Goal: Task Accomplishment & Management: Complete application form

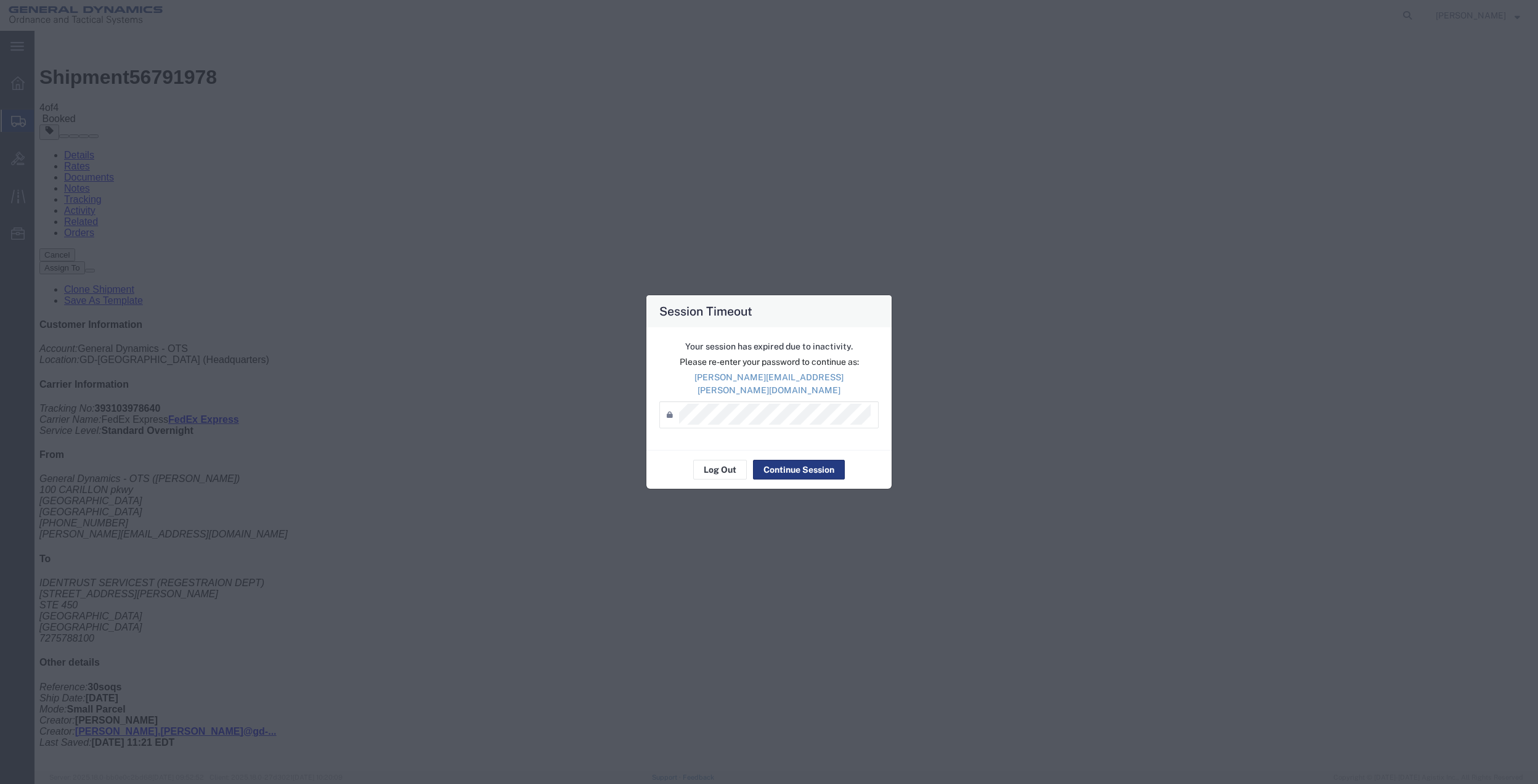
click at [712, 401] on div "Password *" at bounding box center [769, 414] width 219 height 27
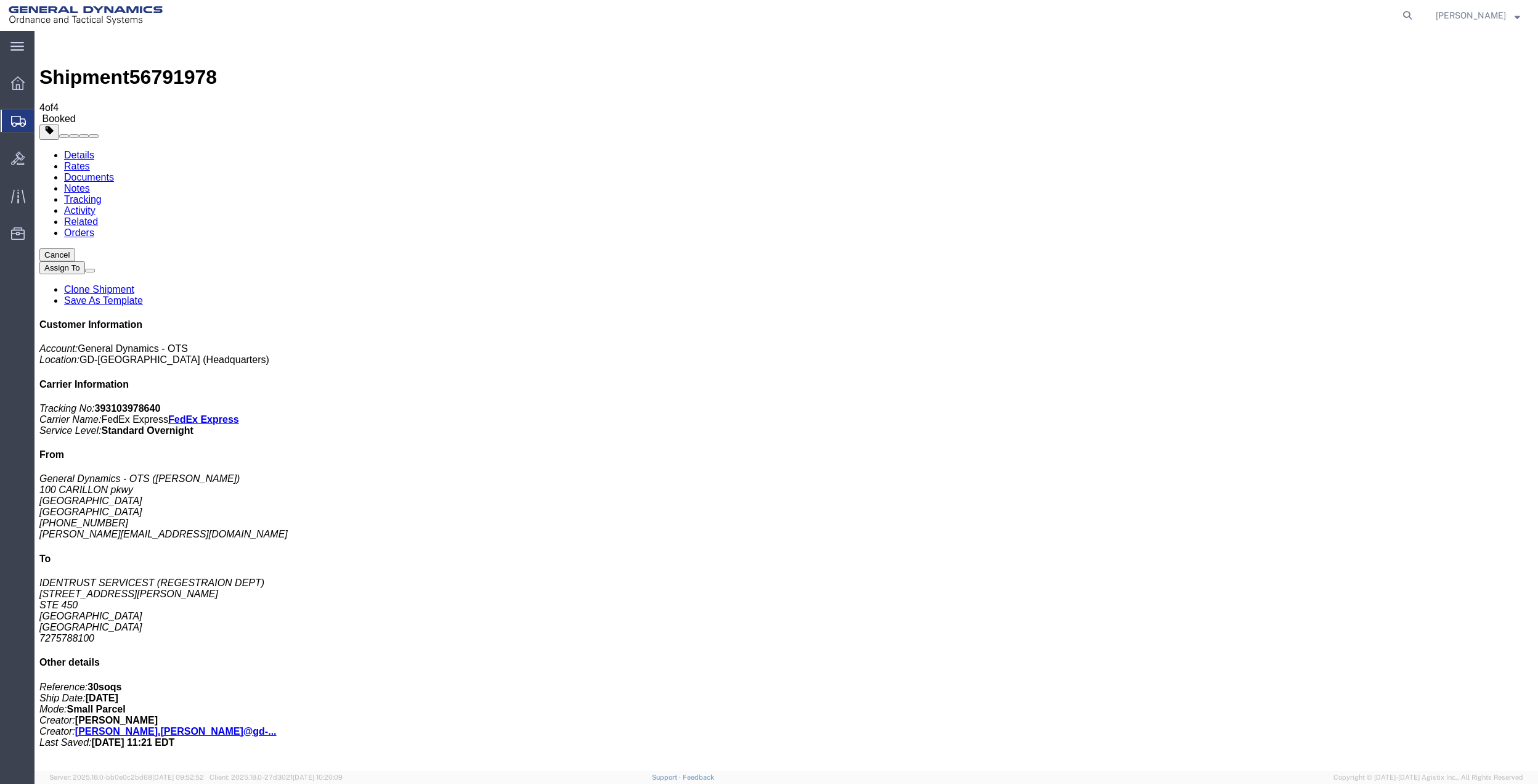
click at [0, 0] on span "Create Shipment" at bounding box center [0, 0] width 0 height 0
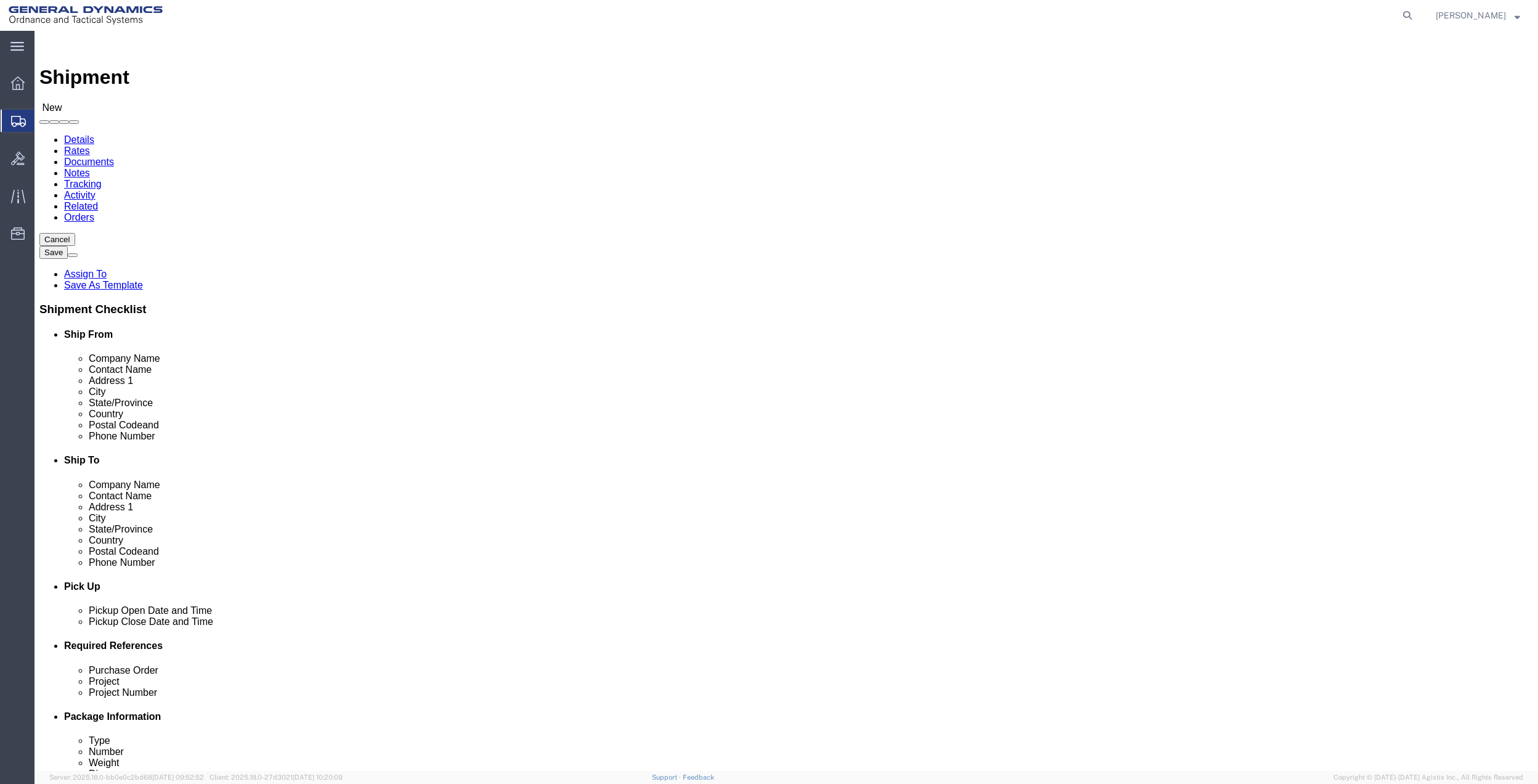
click input "text"
type input "mail room"
click p "- General Dynamics - OTS - (MAIL ROOM) [STREET_ADDRESS] [GEOGRAPHIC_DATA], [GEO…"
select select "FL"
click input "mail room"
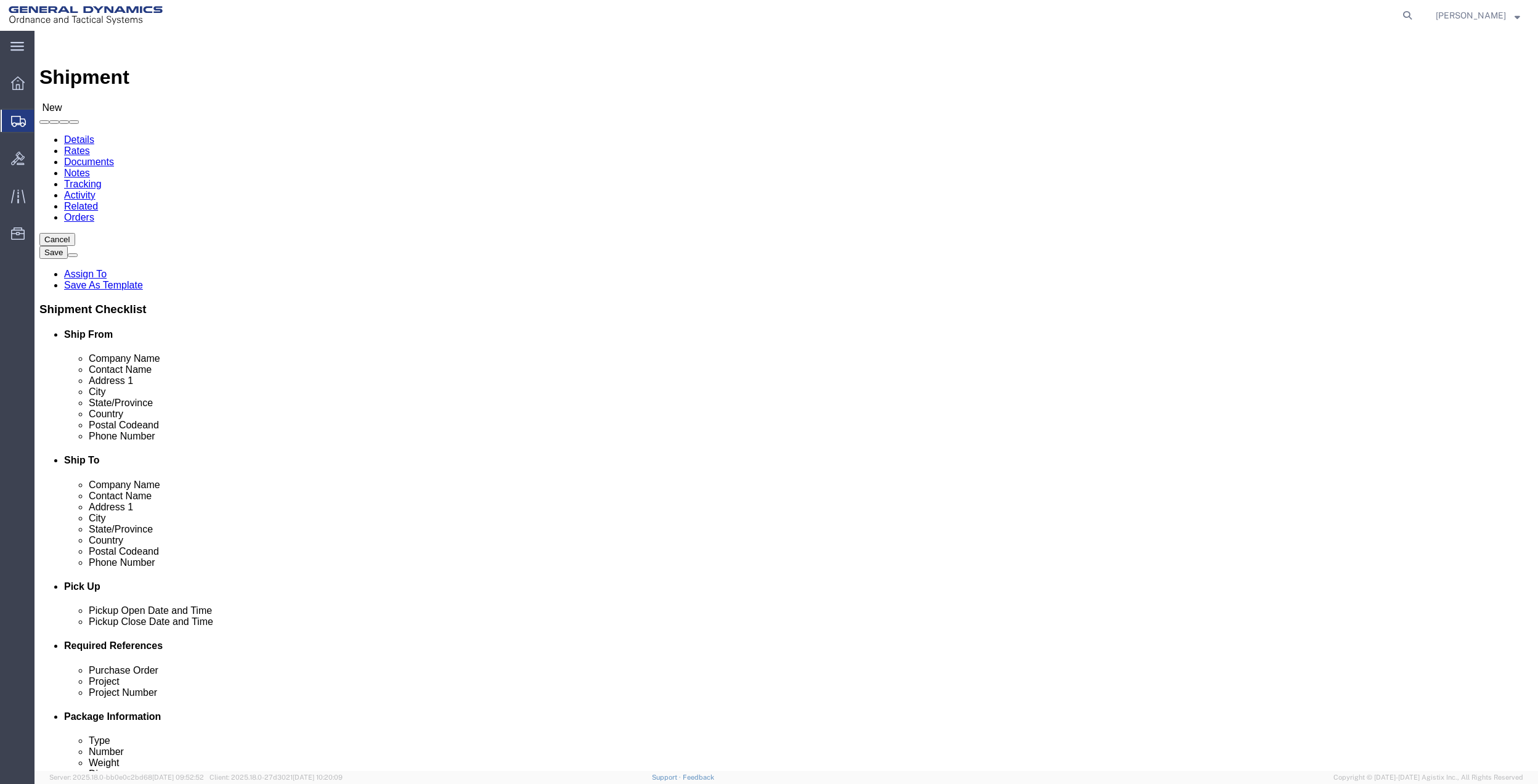
click input "mail room"
type input "HR"
click input "text"
type input "[PERSON_NAME]"
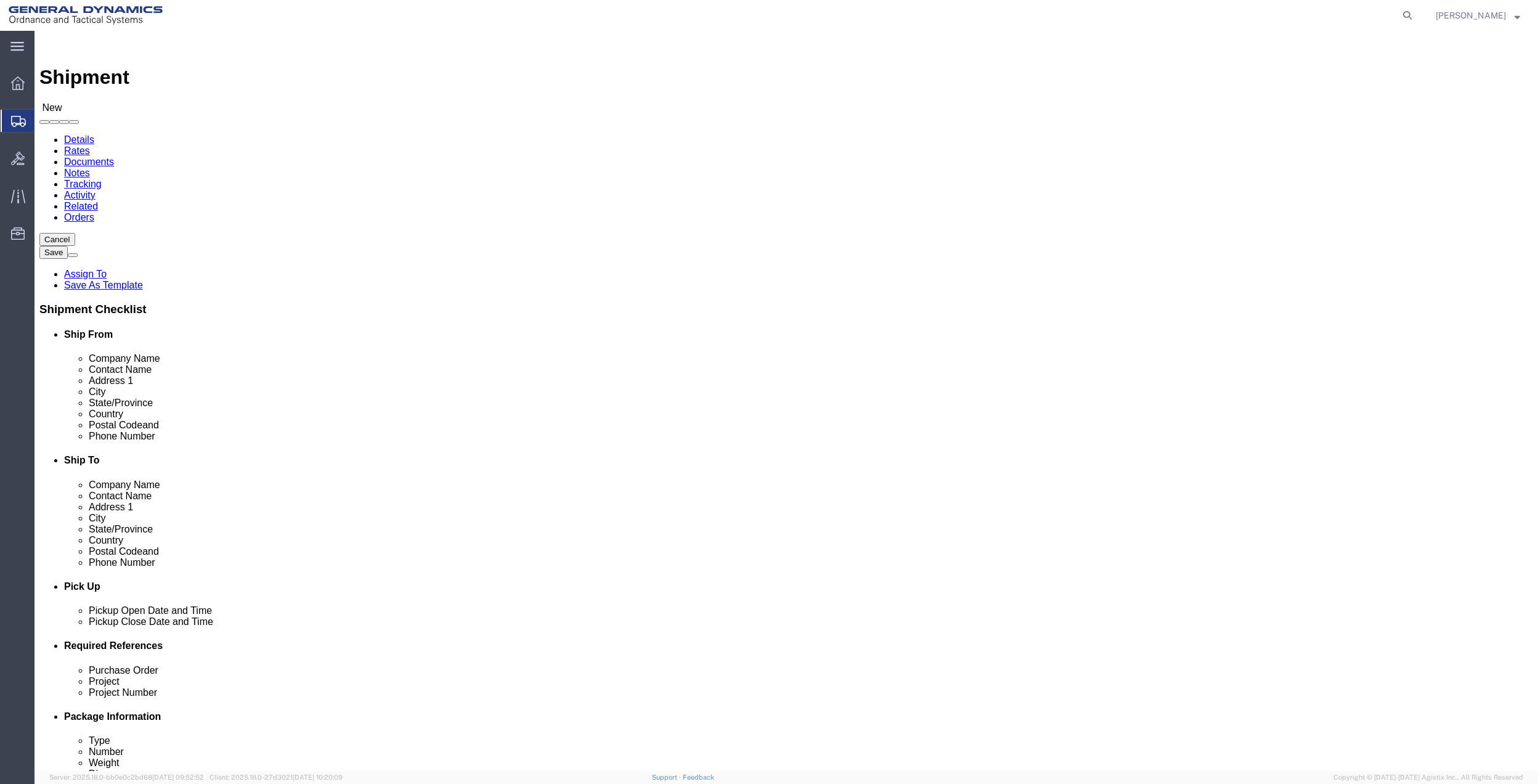
click p "- GD OTS - ([PERSON_NAME]) 19850 IH 635, [GEOGRAPHIC_DATA], TX, 75149, [GEOGRAP…"
select select "[GEOGRAPHIC_DATA]"
type input "[PERSON_NAME]"
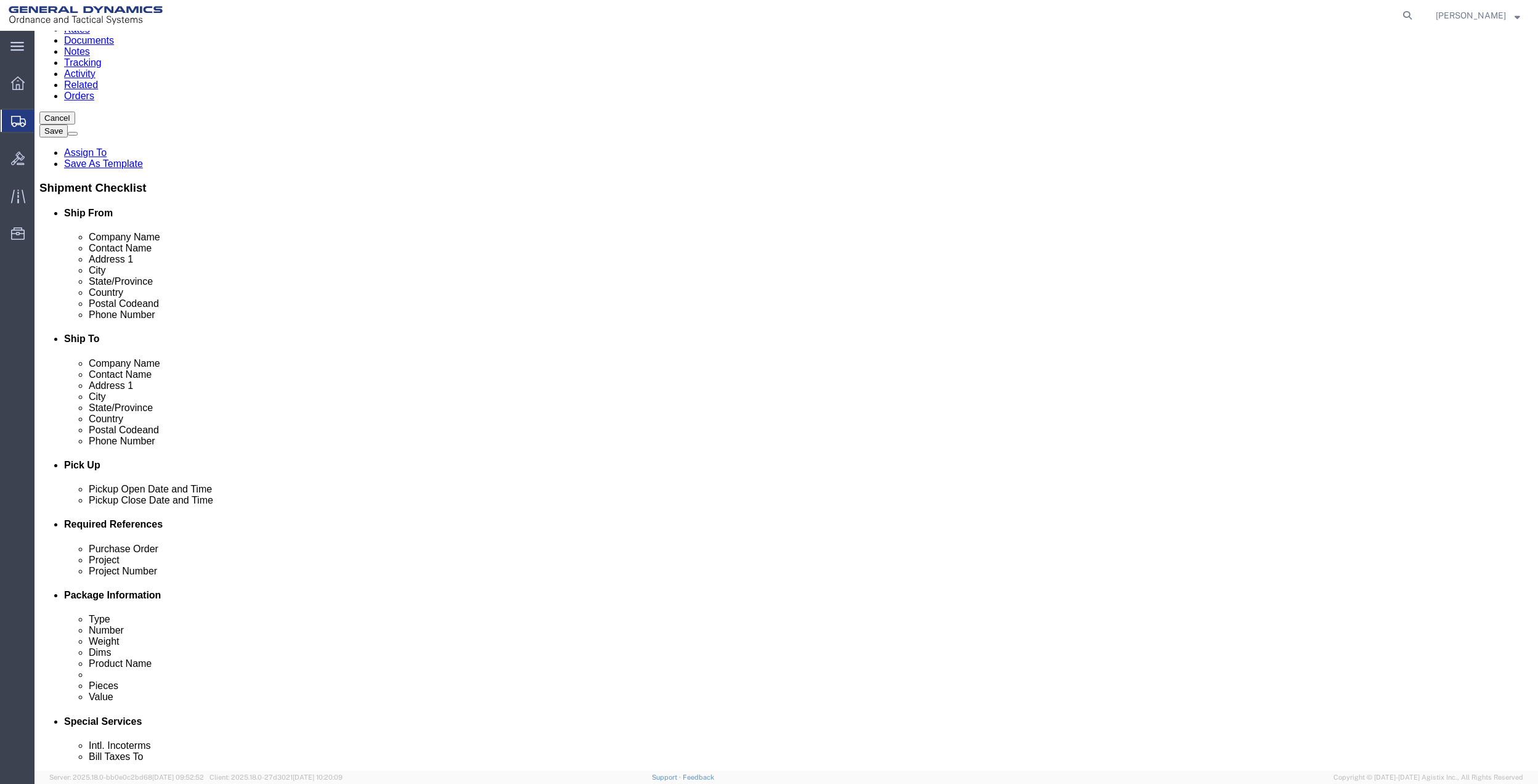
scroll to position [246, 0]
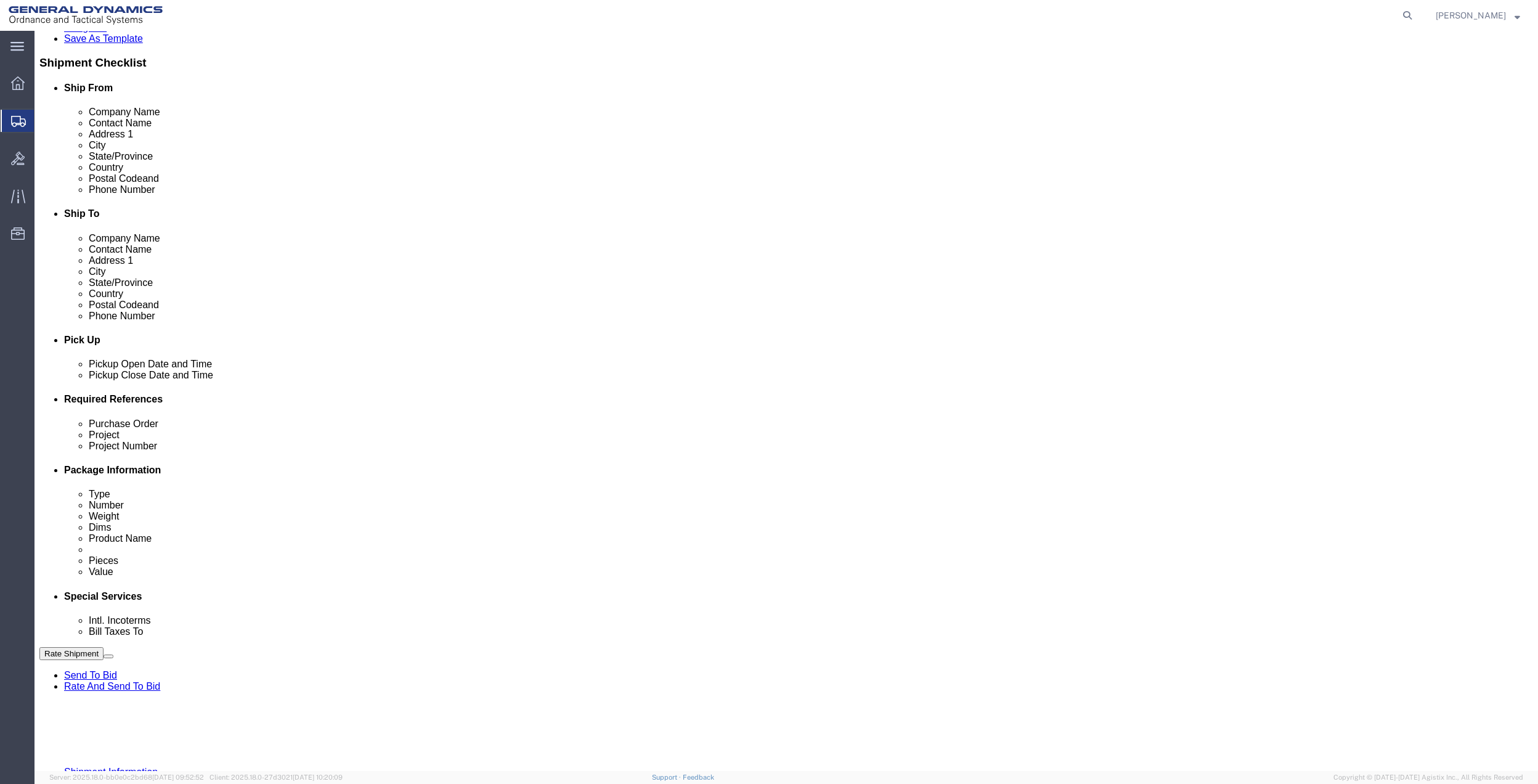
drag, startPoint x: 1206, startPoint y: 478, endPoint x: 1107, endPoint y: 494, distance: 100.3
click button "Add reference"
click input "text"
type input "10GAH"
drag, startPoint x: 691, startPoint y: 515, endPoint x: 576, endPoint y: 531, distance: 116.1
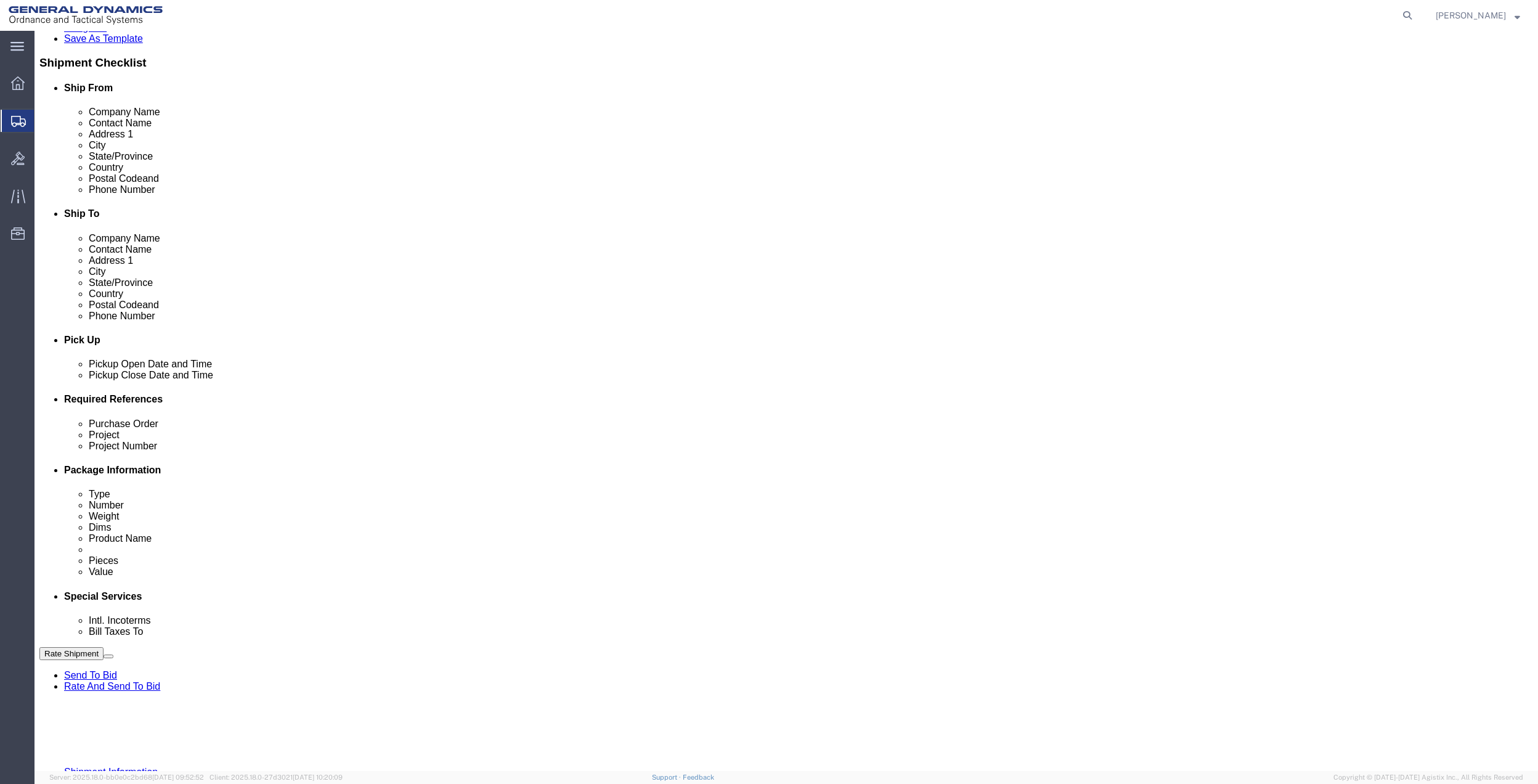
click input "text"
paste input "10GAH"
type input "10GAH"
drag, startPoint x: 271, startPoint y: 522, endPoint x: 262, endPoint y: 527, distance: 10.3
click input "text"
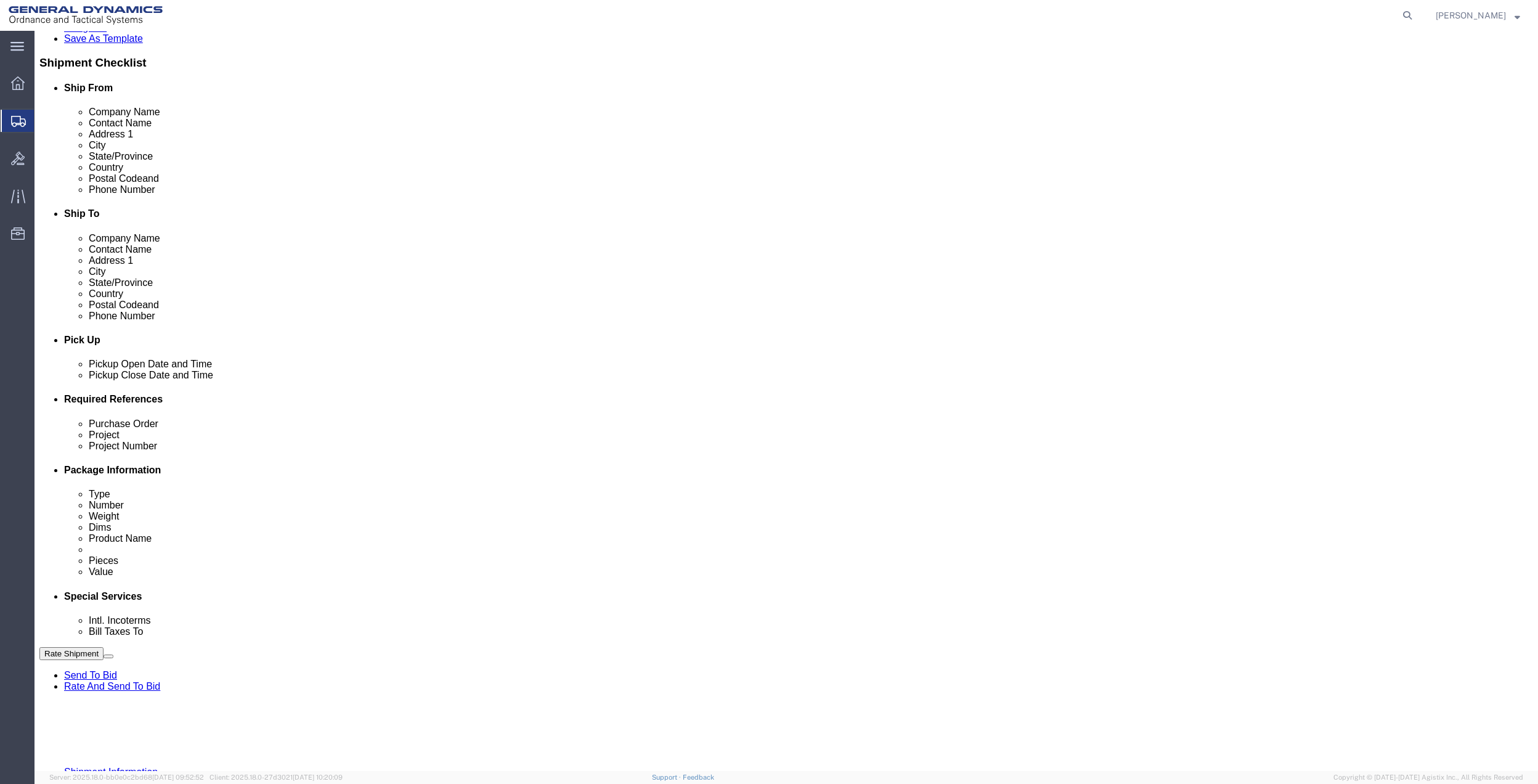
paste input "10GAH"
type input "10GAH"
click input "text"
paste input "10GAH"
type input "10GAH"
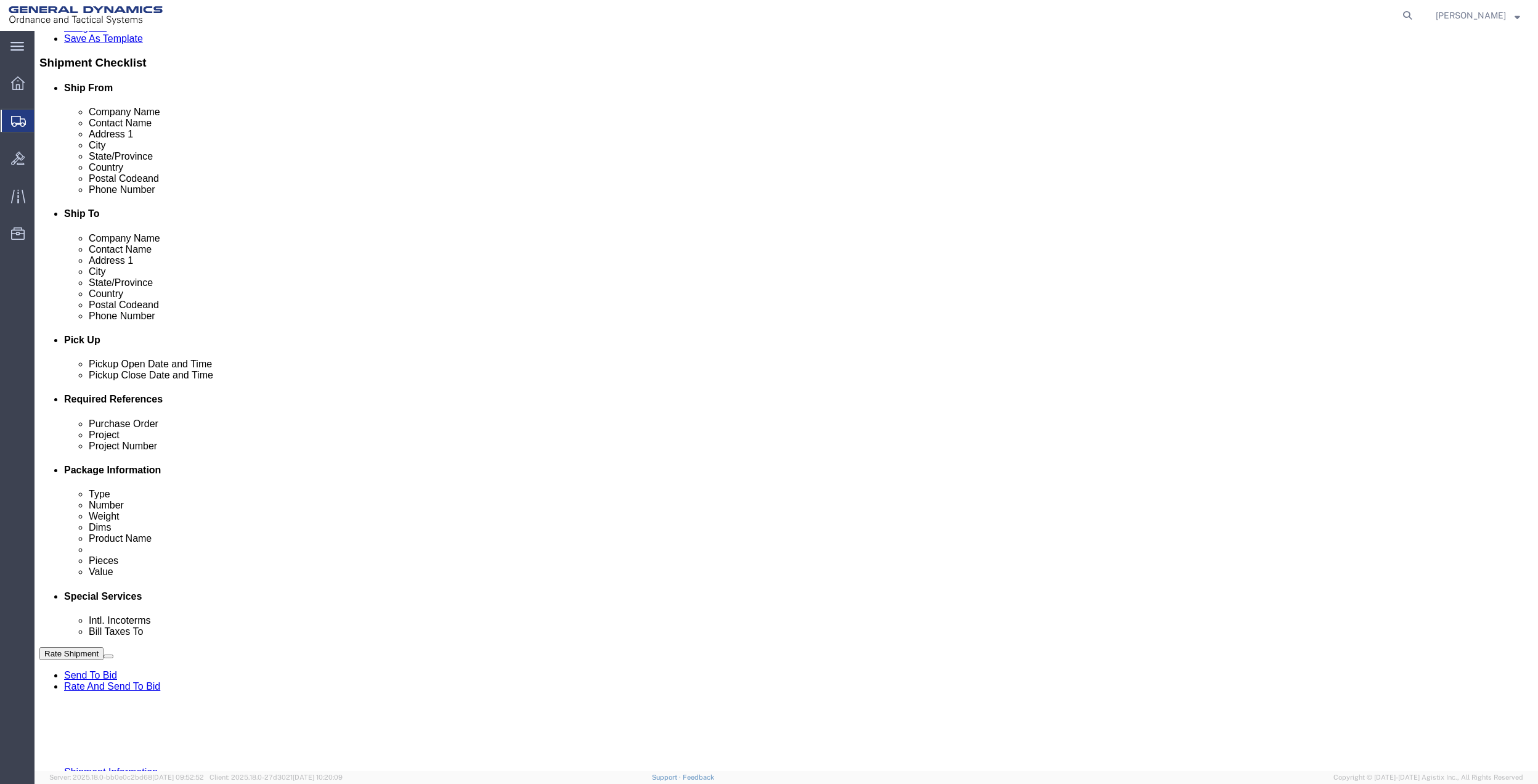
drag, startPoint x: 161, startPoint y: 539, endPoint x: 156, endPoint y: 527, distance: 13.0
click select "Select Account Type Activity ID Airline Appointment Number ASN Batch Request # …"
select select "DEPT"
click select "Select Account Type Activity ID Airline Appointment Number ASN Batch Request # …"
click link "Package Information"
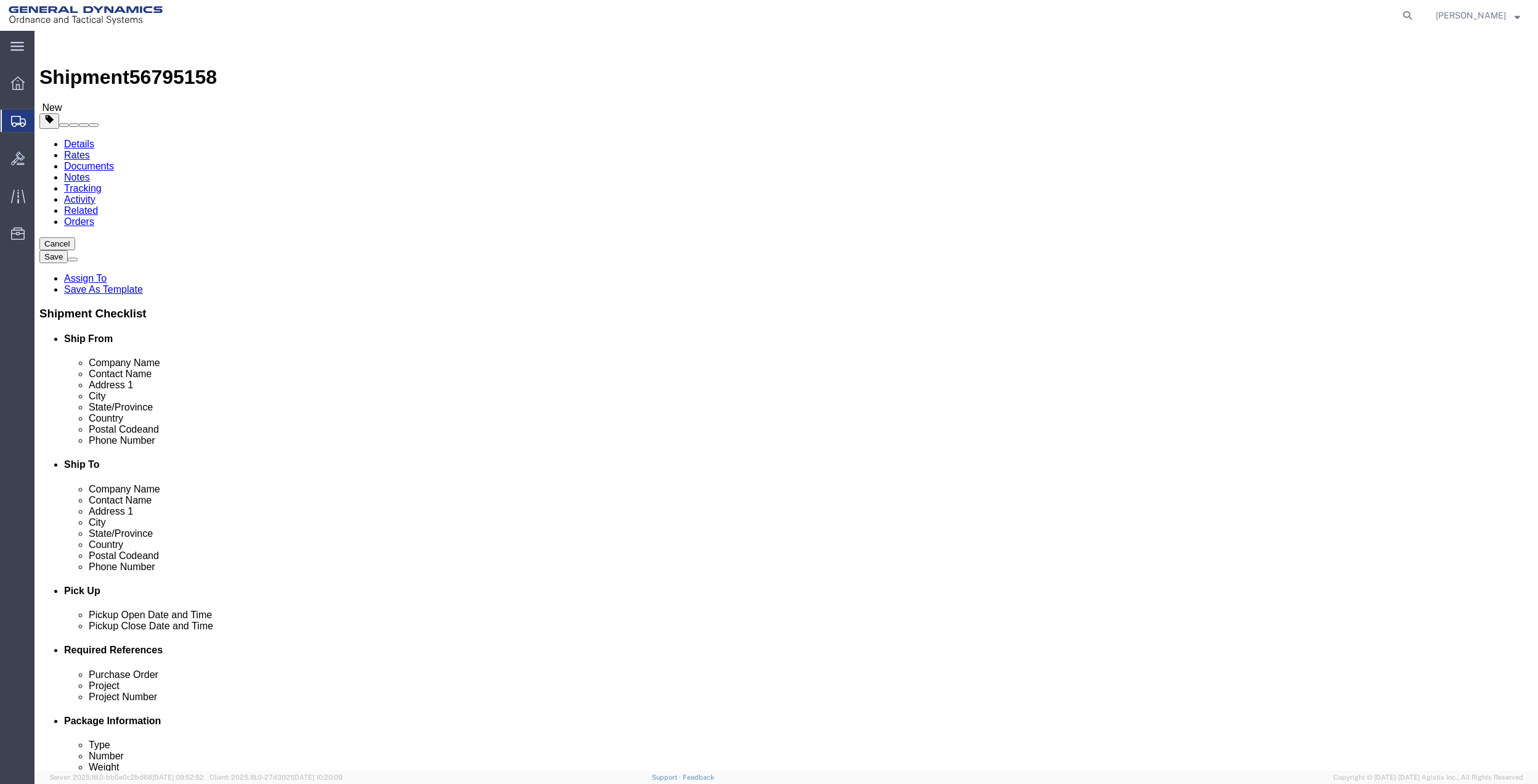
click select "Select Bale(s) Basket(s) Bolt(s) Bottle(s) Buckets Bulk Bundle(s) Can(s) Cardbo…"
select select "PAK"
click select "Select Bale(s) Basket(s) Bolt(s) Bottle(s) Buckets Bulk Bundle(s) Can(s) Cardbo…"
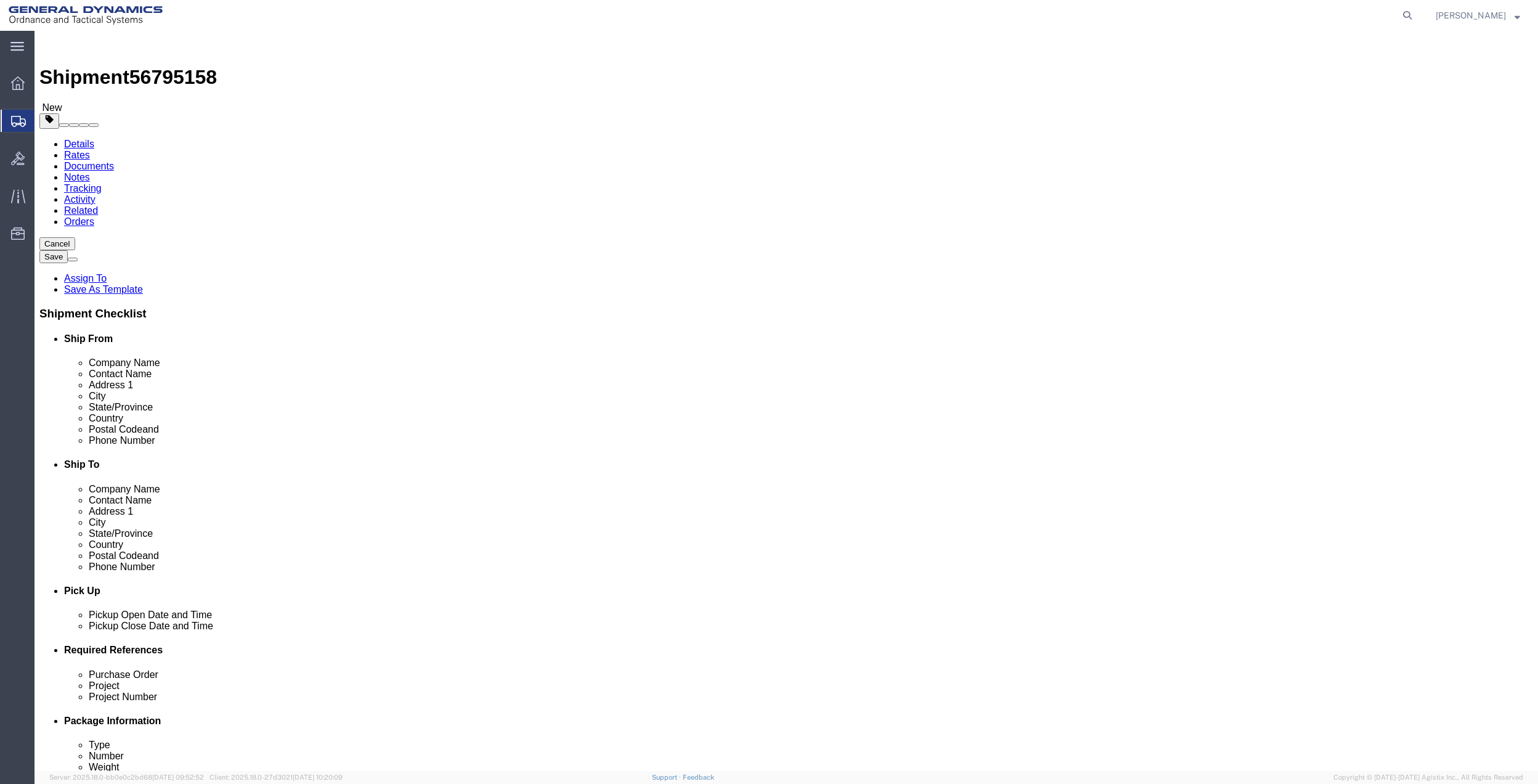
type input "10.25"
type input "12.75"
type input "1.00"
click input "0.00"
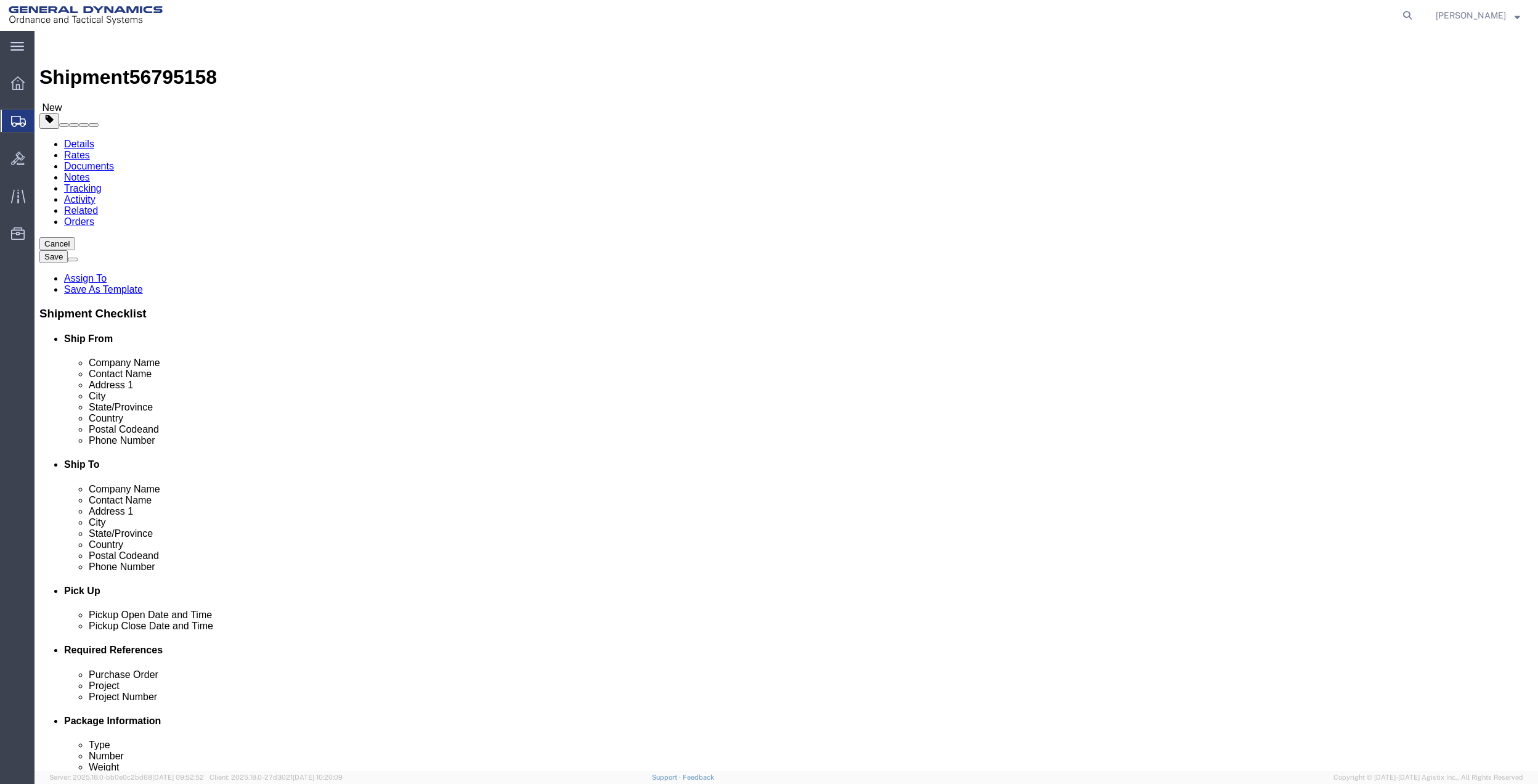
type input "1.5"
click link "Add Content"
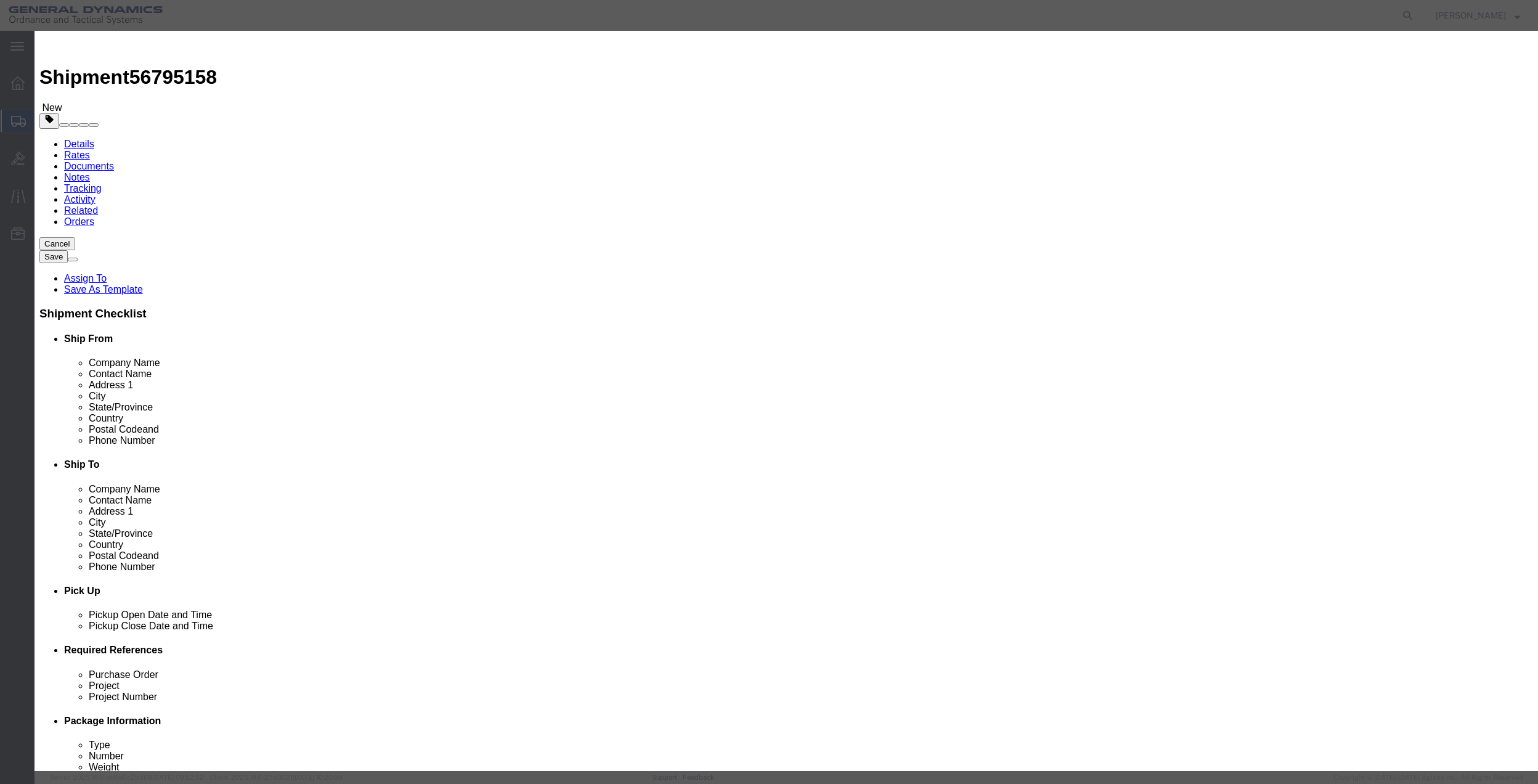
click input "text"
type input "MISC"
click input "0"
type input "01"
drag, startPoint x: 563, startPoint y: 139, endPoint x: 563, endPoint y: 147, distance: 8.0
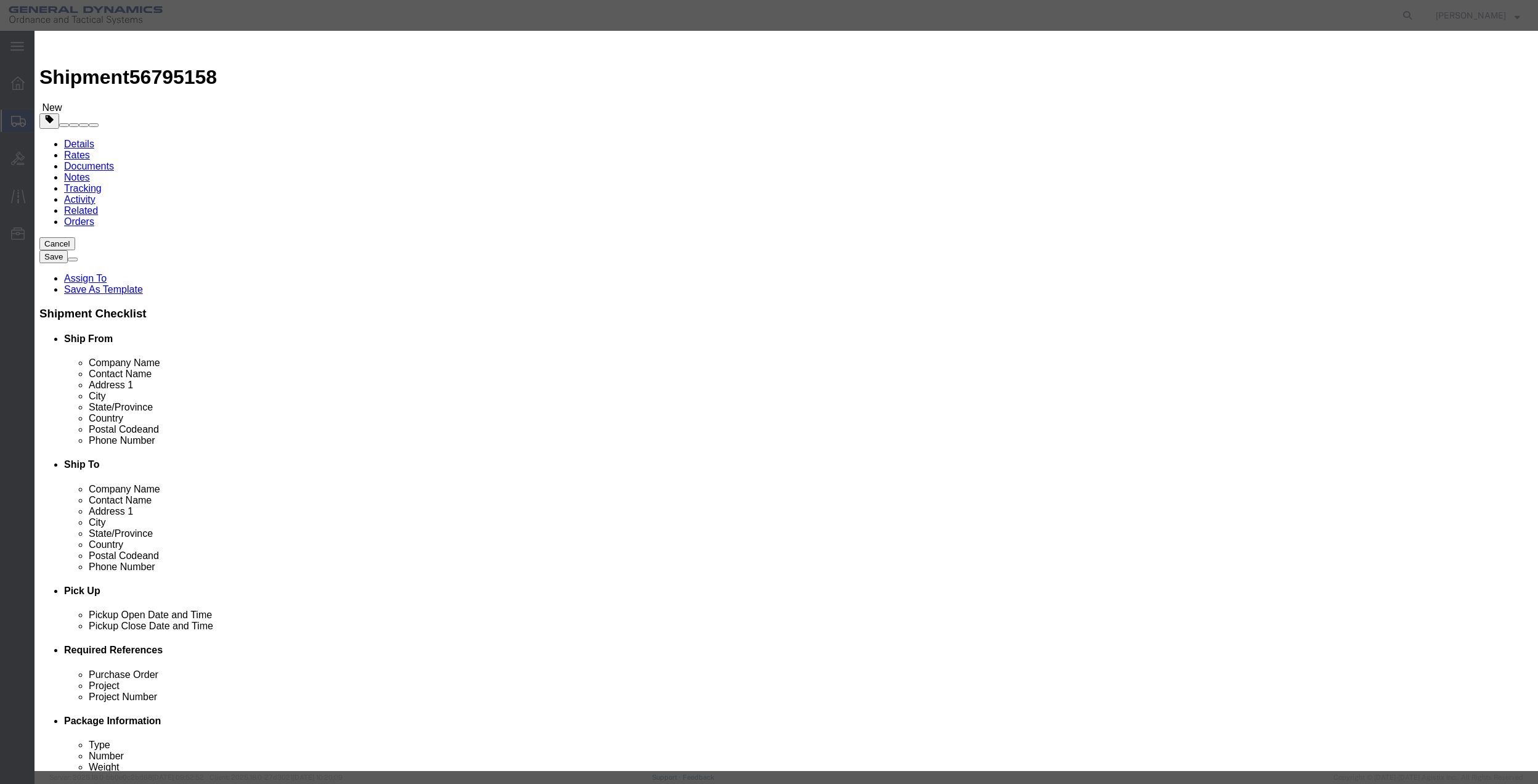
click input "text"
type input "100"
select select "US"
click select "Select 50 55 60 65 70 85 92.5 100 125 175 250 300 400"
select select "70"
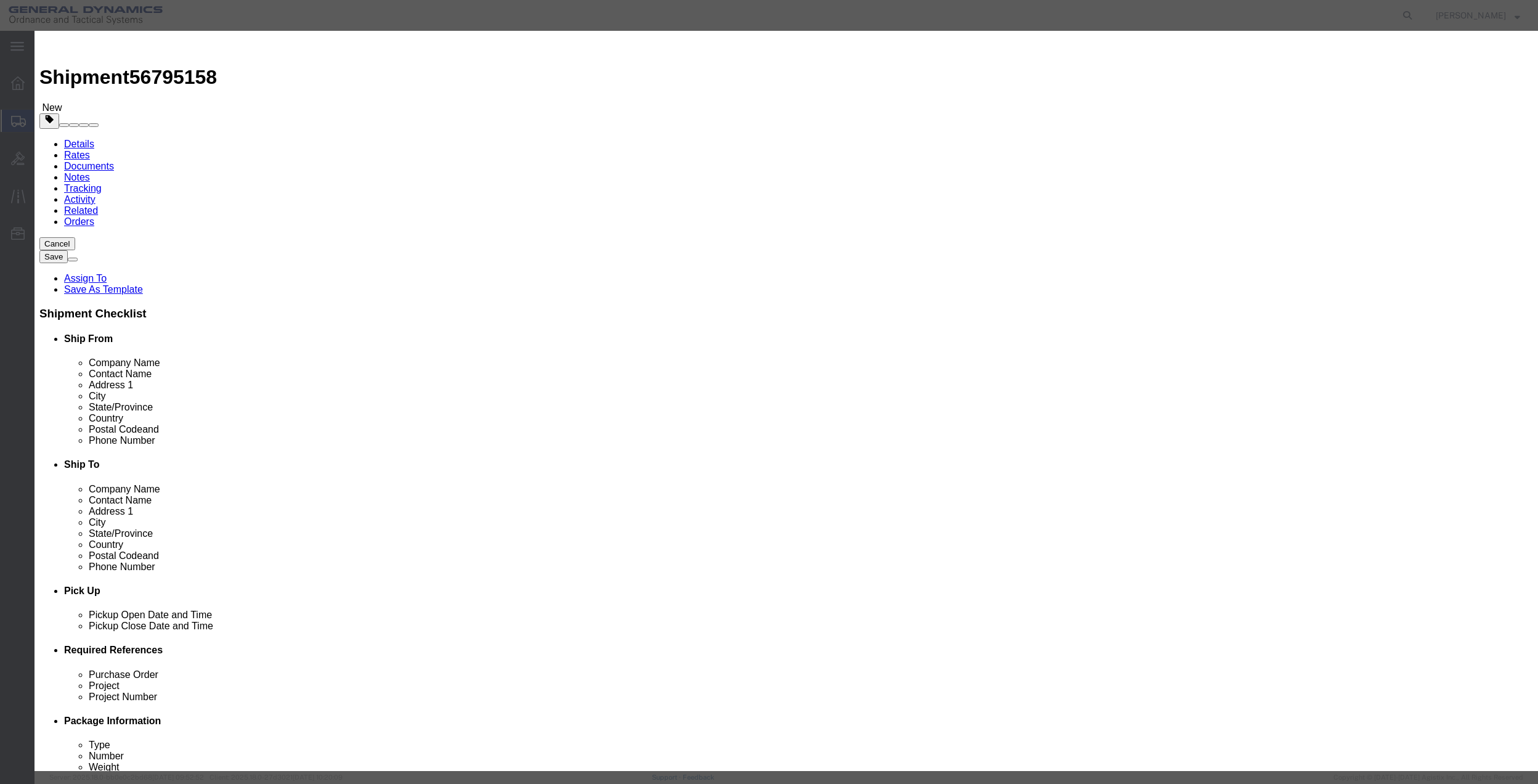
click select "Select 50 55 60 65 70 85 92.5 100 125 175 250 300 400"
click button "Save & Close"
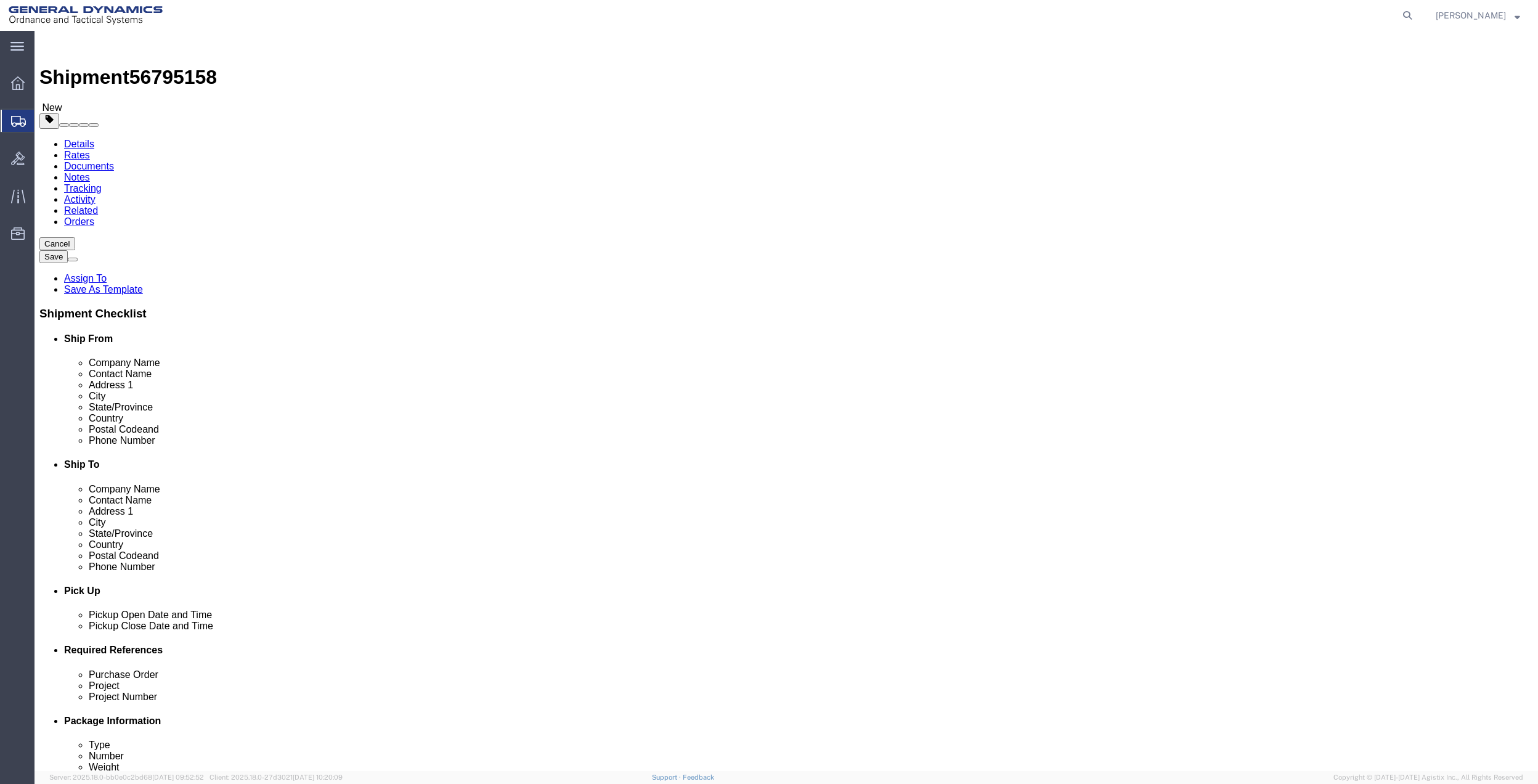
click link "Special Services"
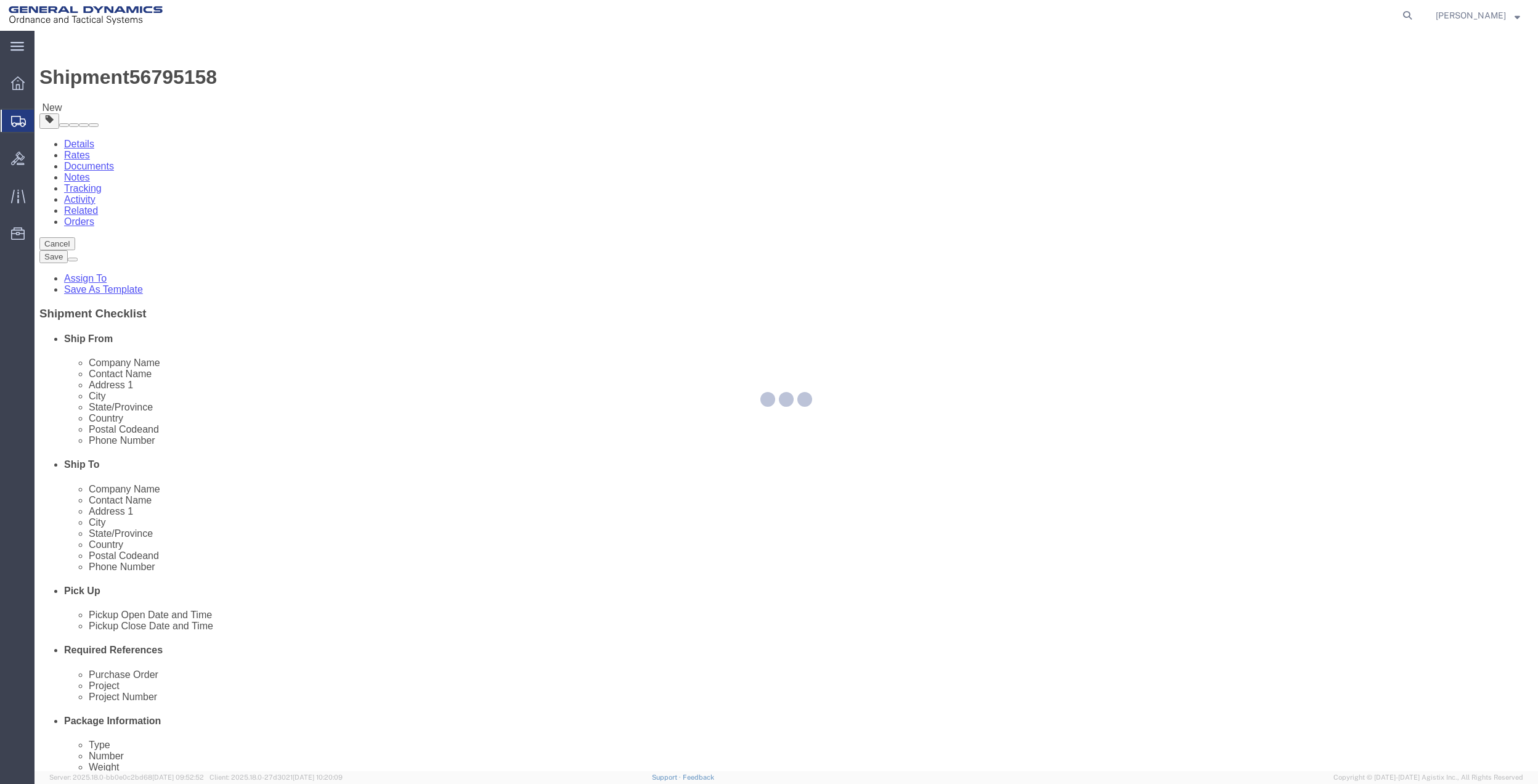
select select
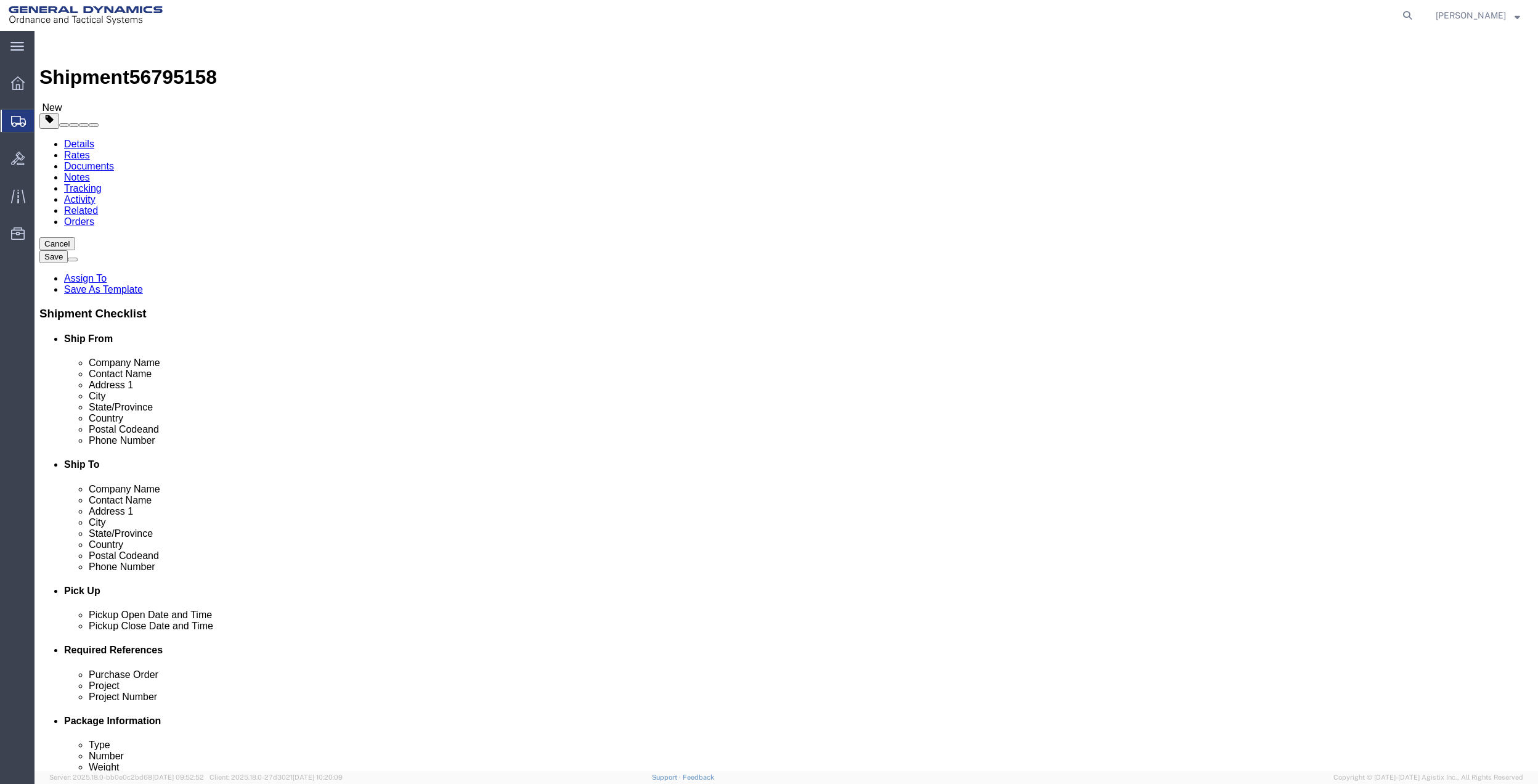
scroll to position [493, 0]
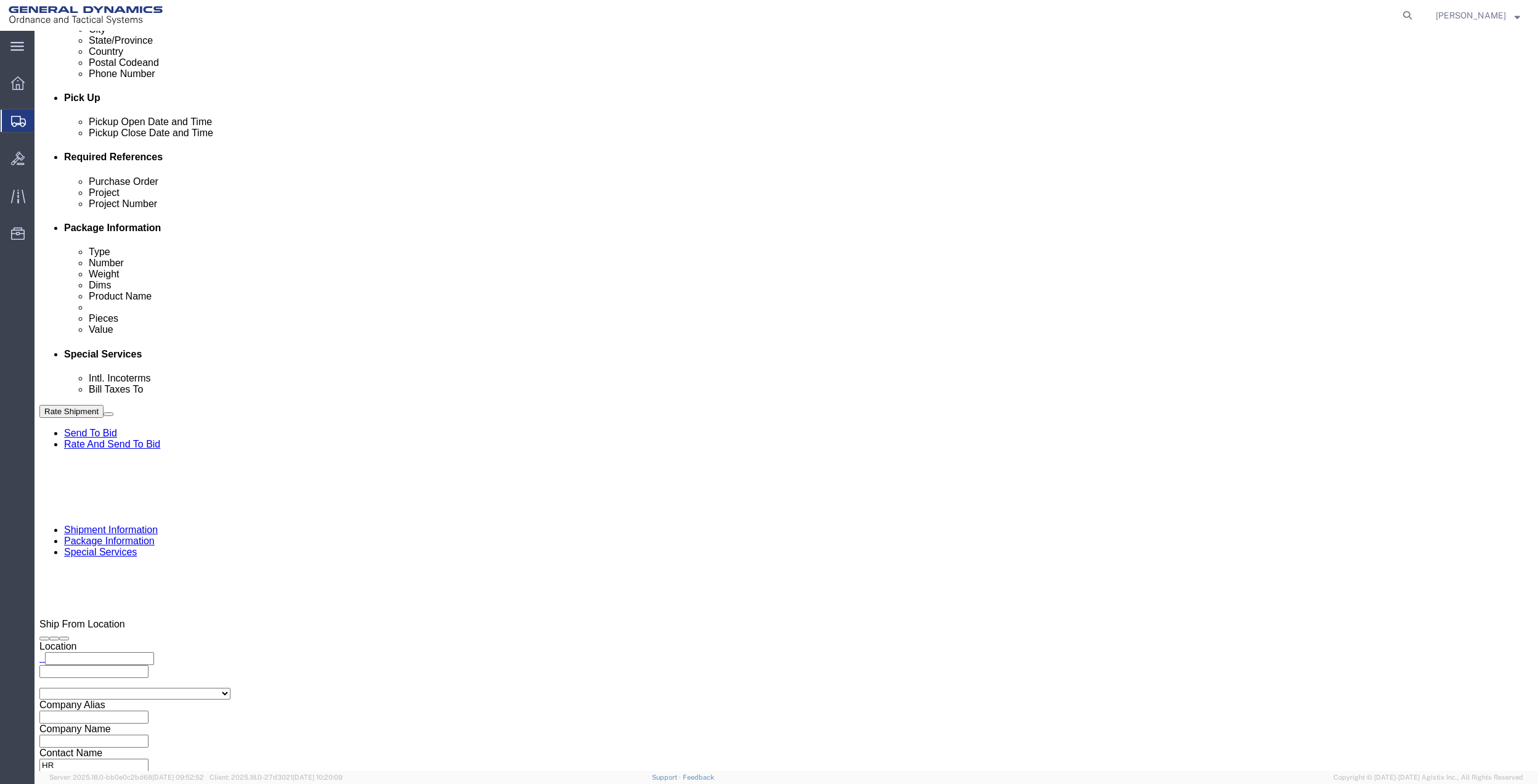
click select "Select Buyer Cost Center Department Operations Number Order Number Sales Person"
select select "DEPARTMENT"
click select "Select Buyer Cost Center Department Operations Number Order Number Sales Person"
click select "Select [GEOGRAPHIC_DATA] [GEOGRAPHIC_DATA] [GEOGRAPHIC_DATA] [GEOGRAPHIC_DATA] …"
select select "1763983"
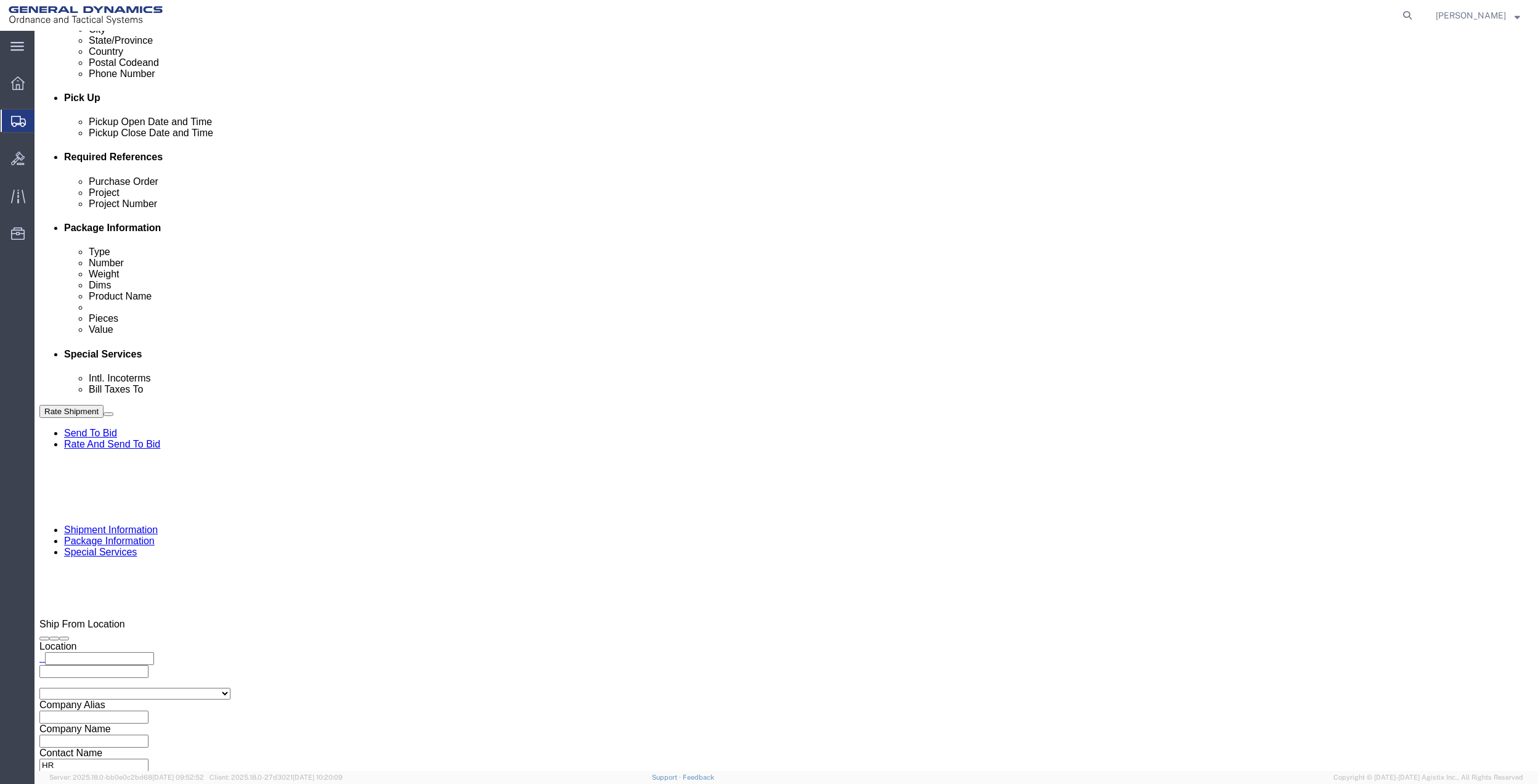
click select "Select [GEOGRAPHIC_DATA] [GEOGRAPHIC_DATA] [GEOGRAPHIC_DATA] [GEOGRAPHIC_DATA] …"
drag, startPoint x: 1025, startPoint y: 216, endPoint x: 1027, endPoint y: 226, distance: 10.2
click select "Select 10AFM 10GAG 10GAH 10GFL 10GFO 10GIE 10GIS 30MABS St [PERSON_NAME] Program"
select select "214681"
click select "Select 10AFM 10GAG 10GAH 10GFL 10GFO 10GIE 10GIS 30MABS St [PERSON_NAME] Program"
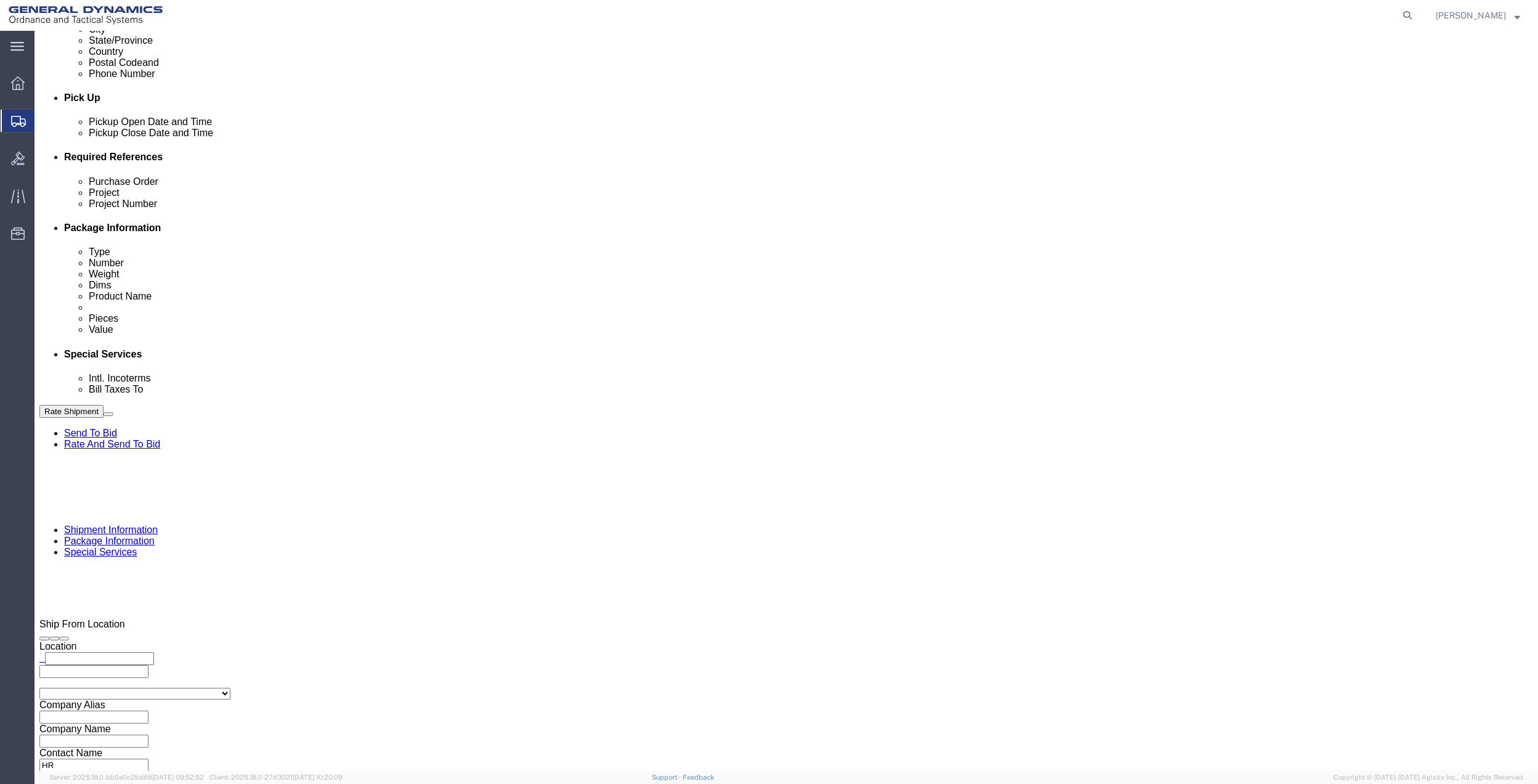
click input "General Dynamics OTS % Data2Logistics"
drag, startPoint x: 364, startPoint y: 456, endPoint x: 933, endPoint y: 525, distance: 573.2
click p "- GEDOTS %DATA 2 LOGISTICS - (GEDOTS %DATA 2 LOGISTICS) [GEOGRAPHIC_DATA][PERSO…"
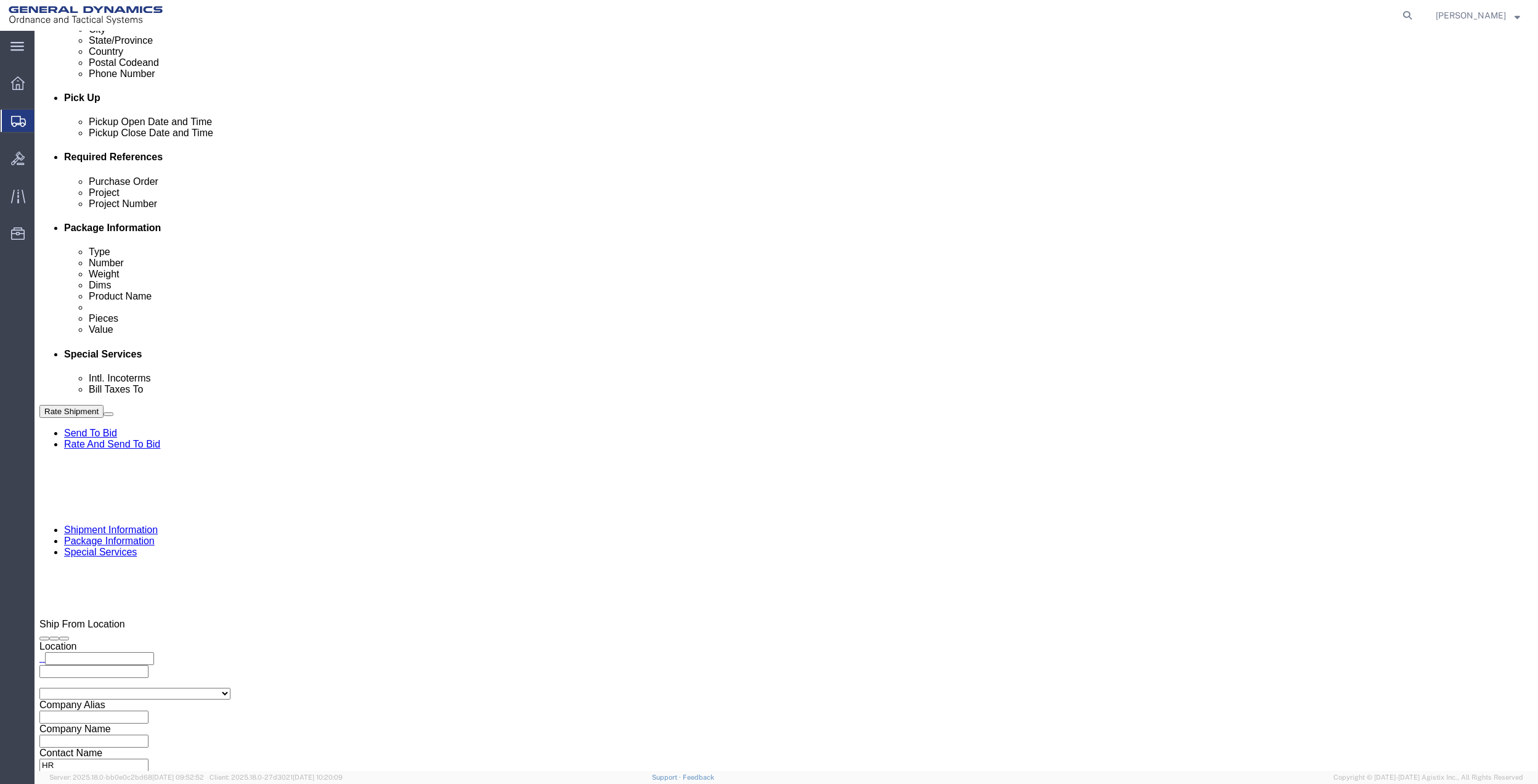
type input "GEDOTS %DATA 2 LOGISTICS"
type input "PO BOX 61050"
type input "GEDOTS %DATA 2 LOGISTICS"
type input "FORT [PERSON_NAME]"
type input "33906"
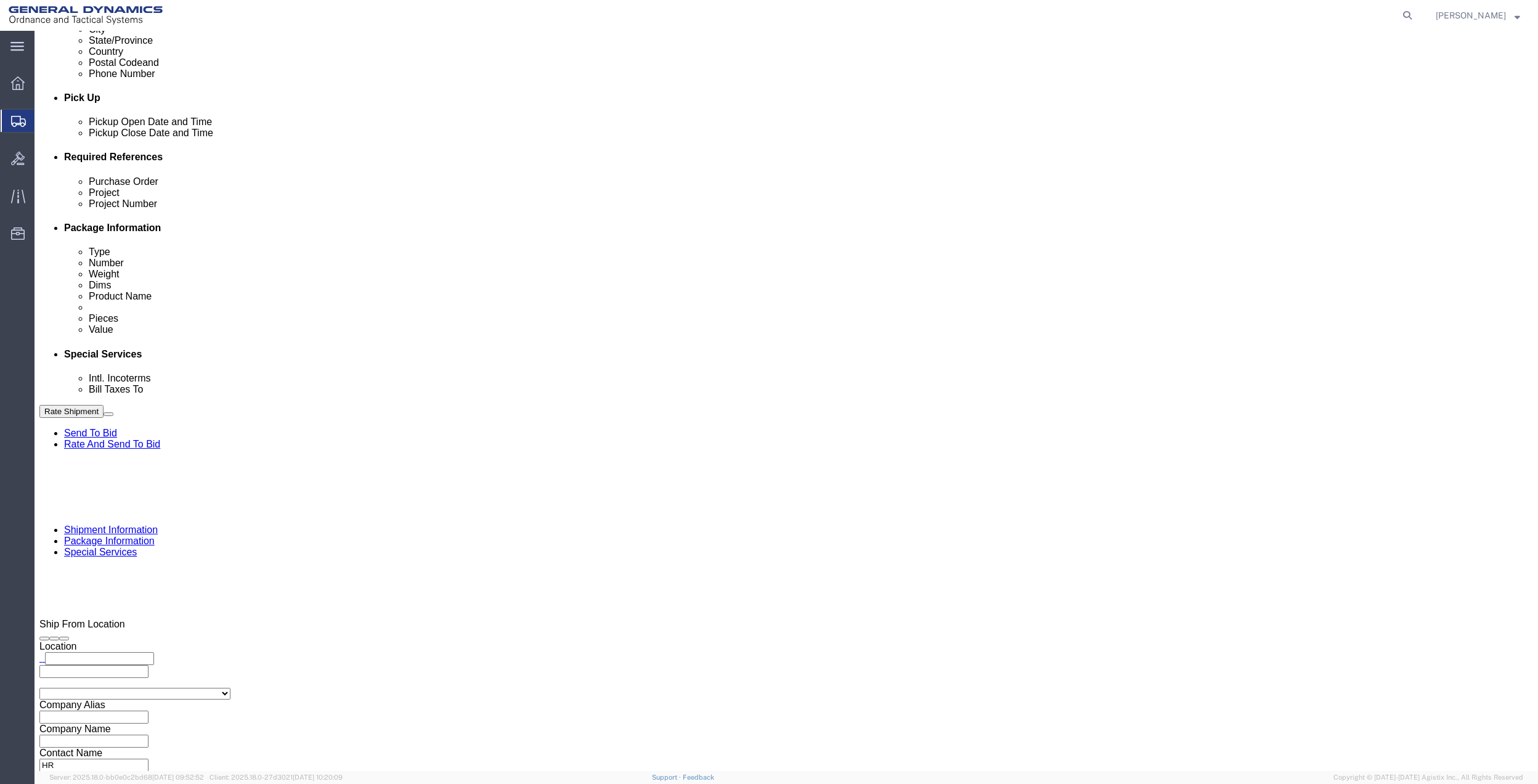
select select "FL"
type input "GEDOTS %DATA 2 LOGISTICS"
click button "Rate Shipment"
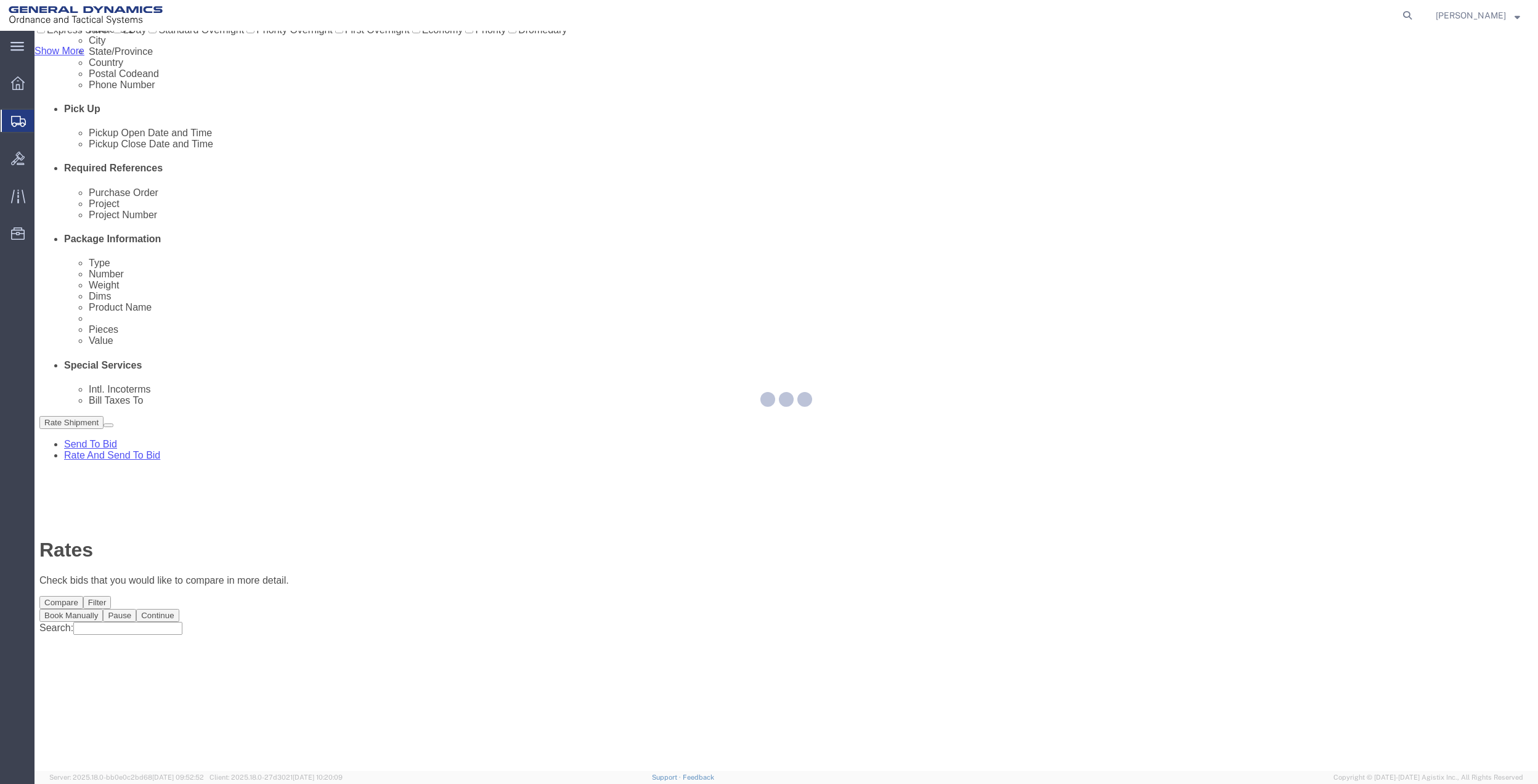
scroll to position [0, 0]
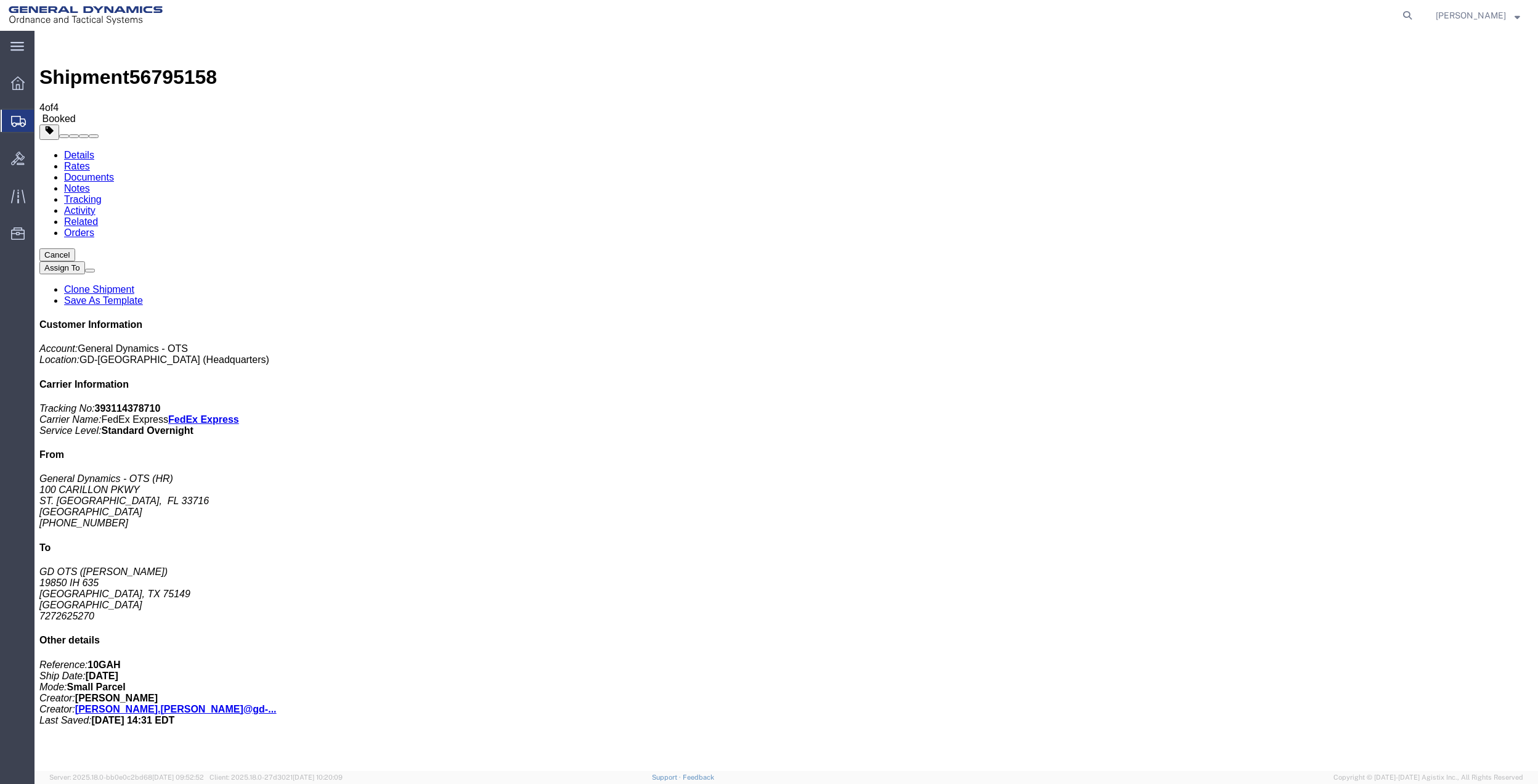
click at [0, 0] on span "Create Shipment" at bounding box center [0, 0] width 0 height 0
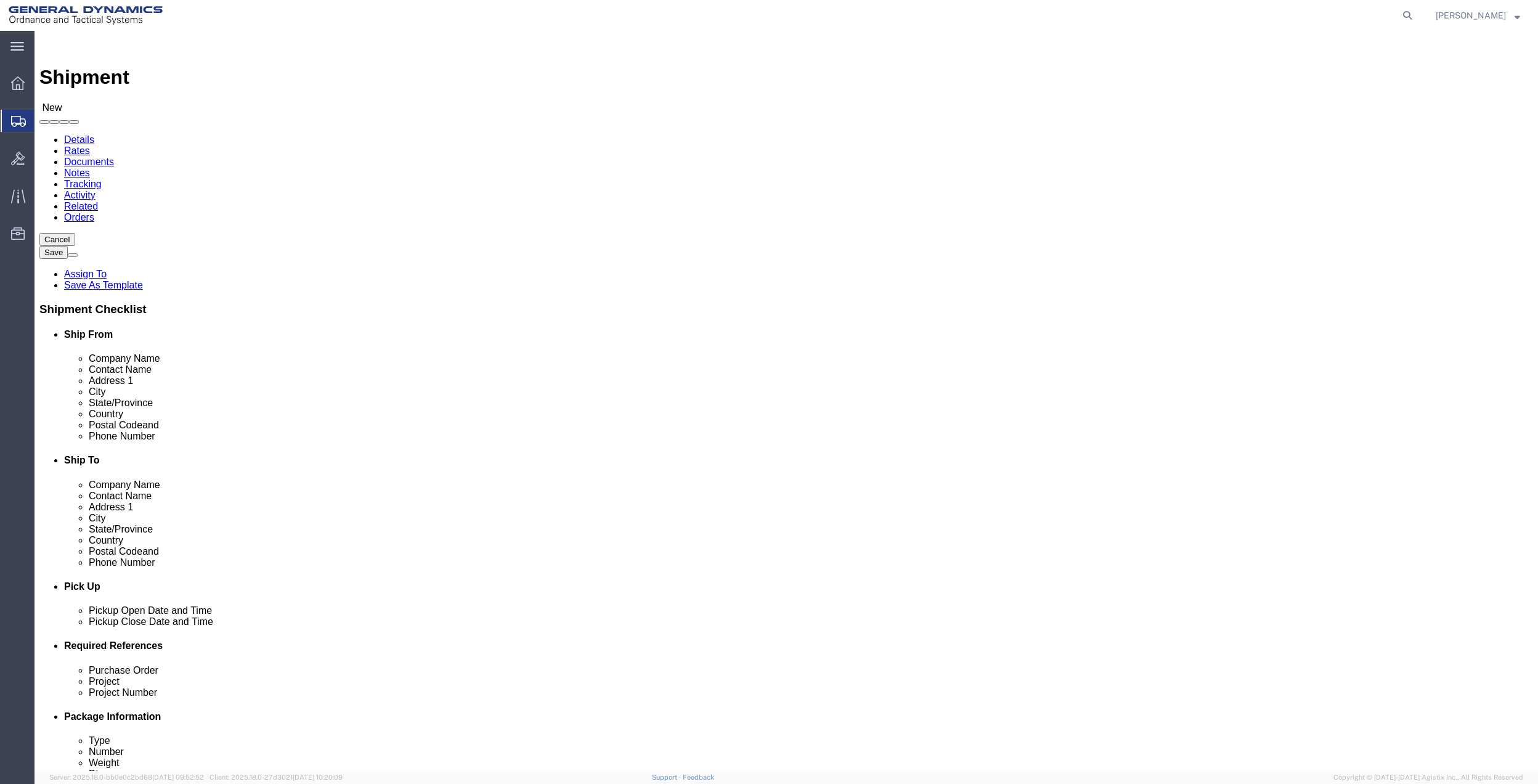
click input "text"
type input "N"
type input "G"
type input "[PERSON_NAME]"
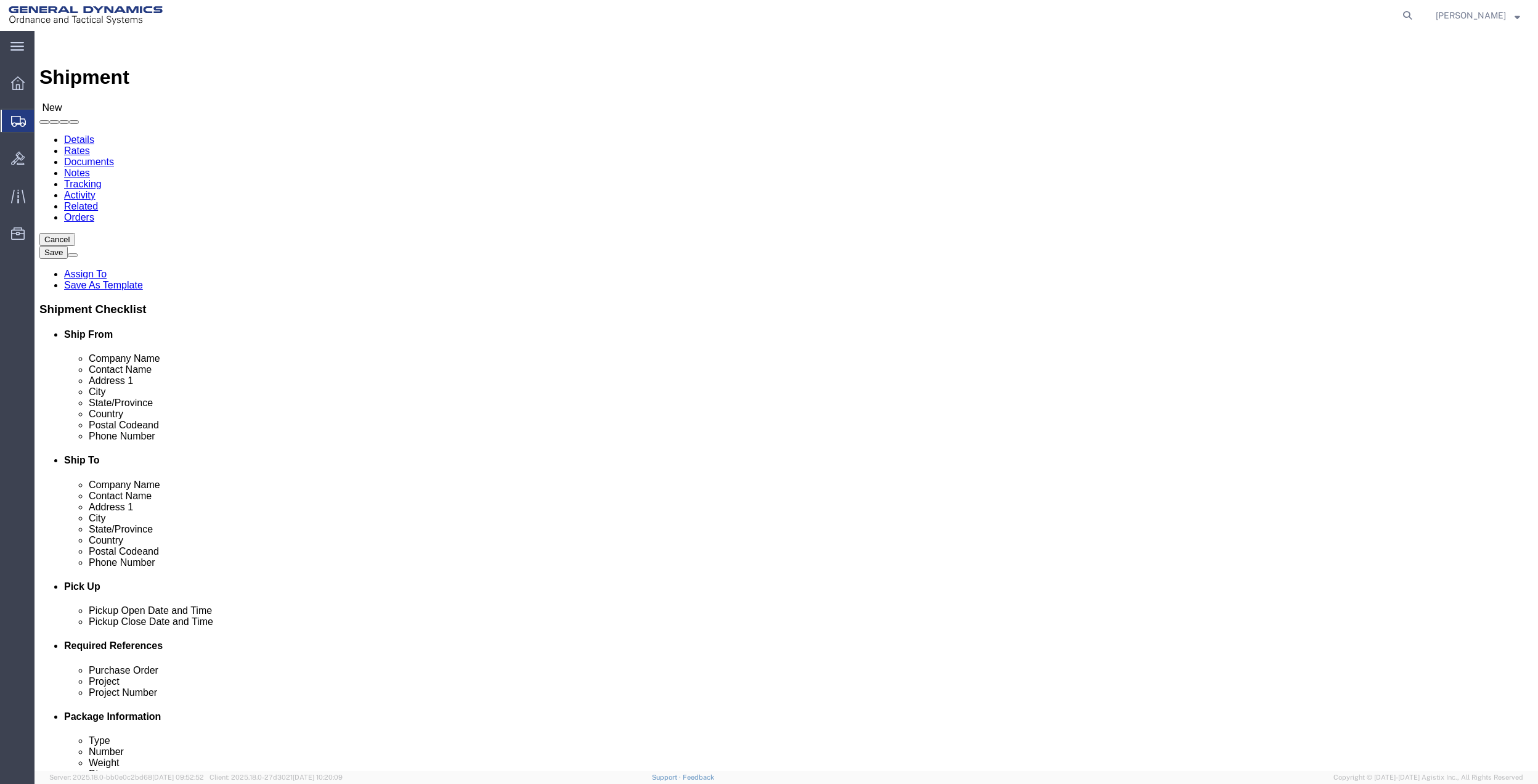
click p "- General Dynamics - OTS - ([PERSON_NAME]) [STREET_ADDRESS]"
select select "FL"
type input "[PERSON_NAME]"
click input "text"
type input "[PERSON_NAME]"
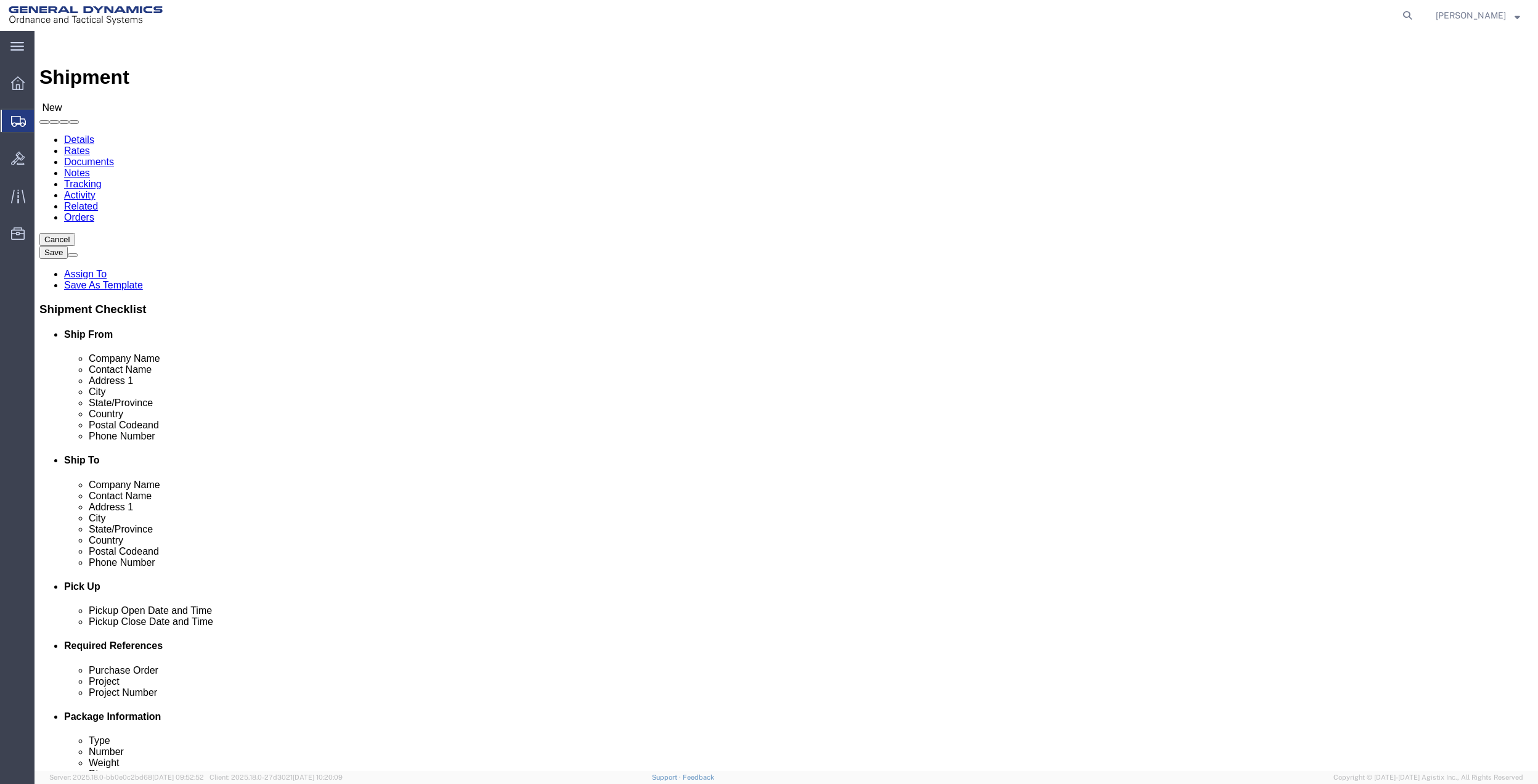
click input "text"
type input "GLENCO"
click p "- General Dynamics - OTS - ([PERSON_NAME]) [STREET_ADDRESS][PERSON_NAME]"
select select "AL"
type input "GLENCO"
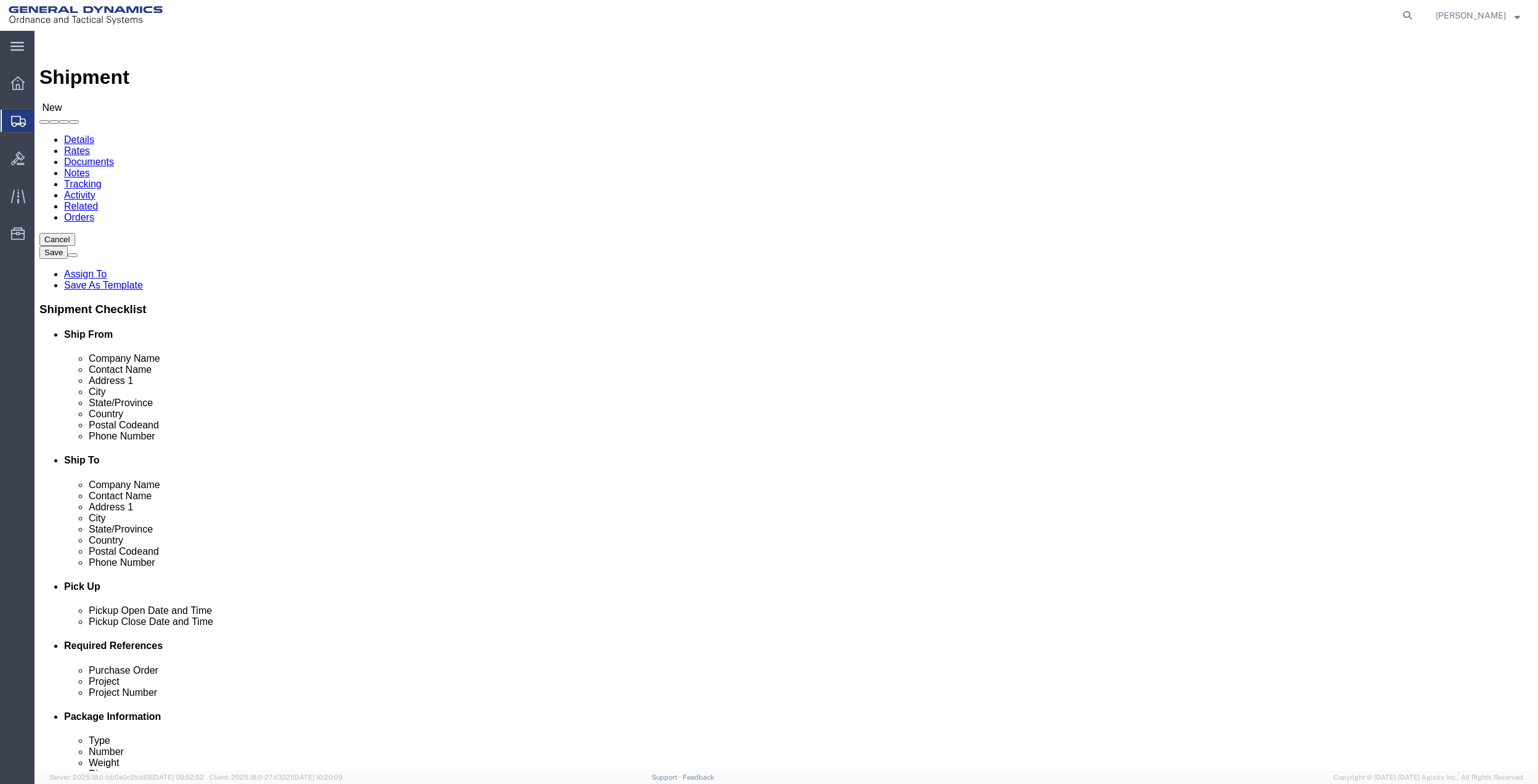
click p "- General Dynamics - OTS - ([PERSON_NAME]) [STREET_ADDRESS][PERSON_NAME]"
select select "AL"
type input "GLENCO"
click input "text"
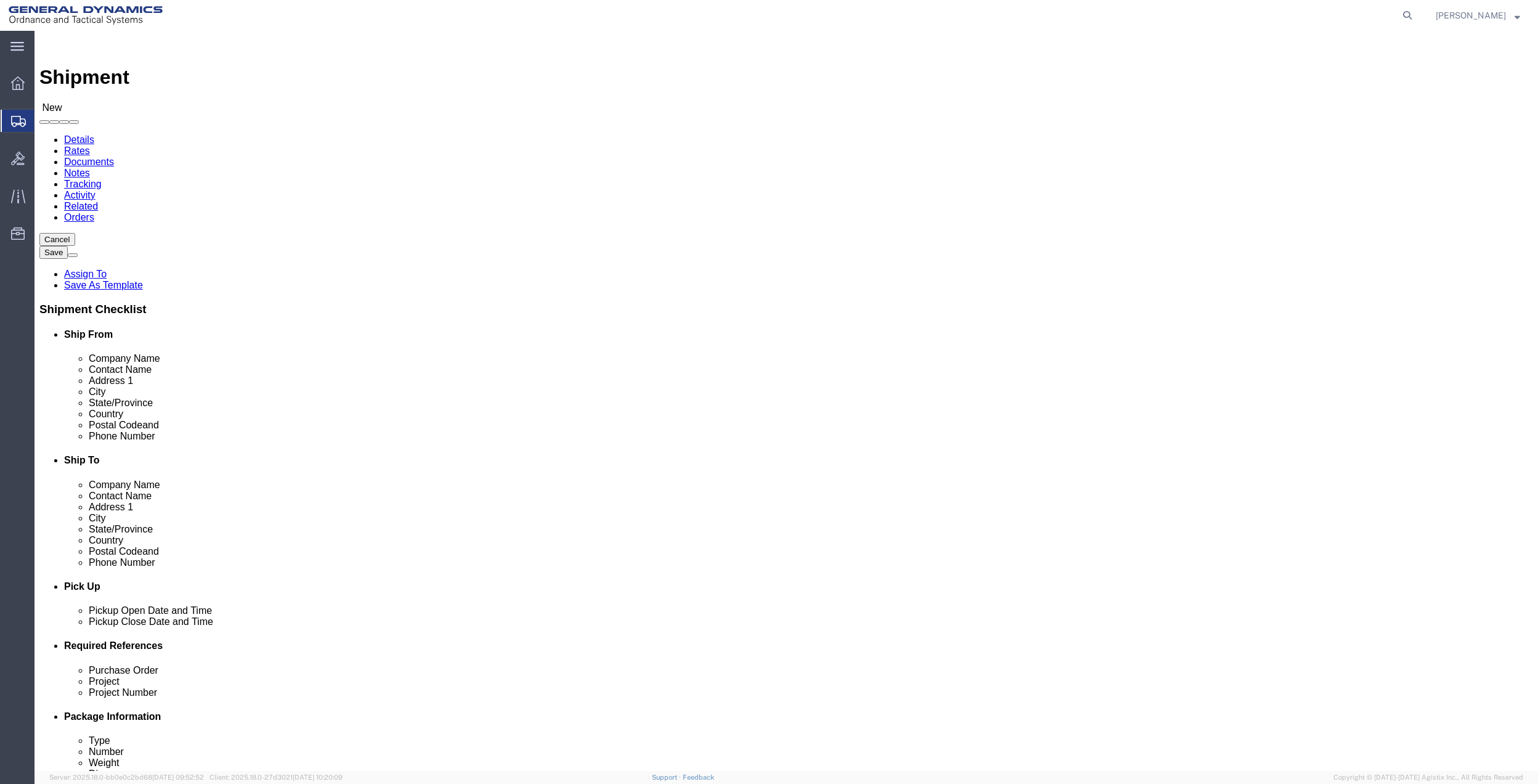
click input "text"
type input "[PHONE_NUMBER]"
drag, startPoint x: 875, startPoint y: 412, endPoint x: 808, endPoint y: 419, distance: 67.4
click input "text"
paste input "[PHONE_NUMBER]"
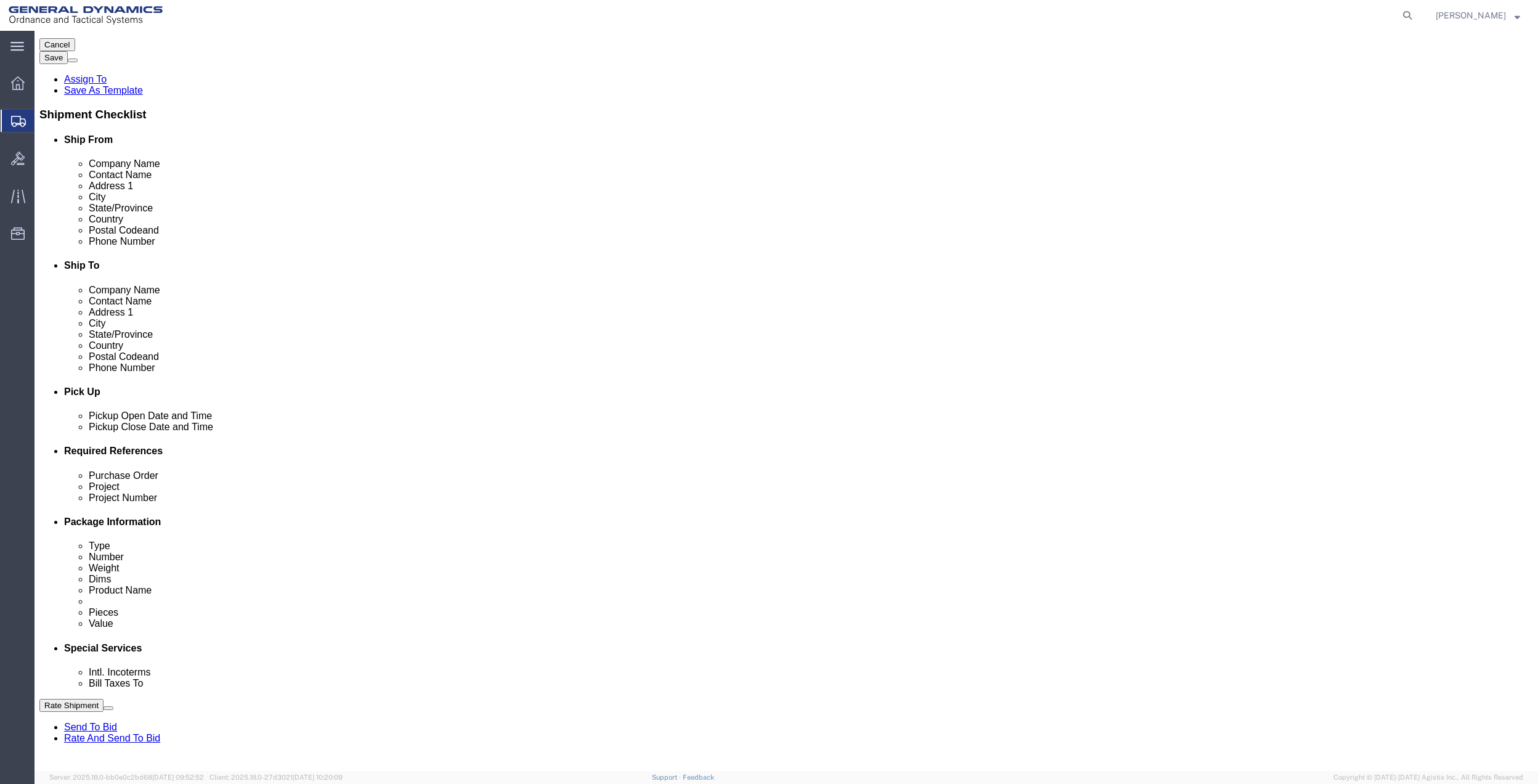
scroll to position [322, 0]
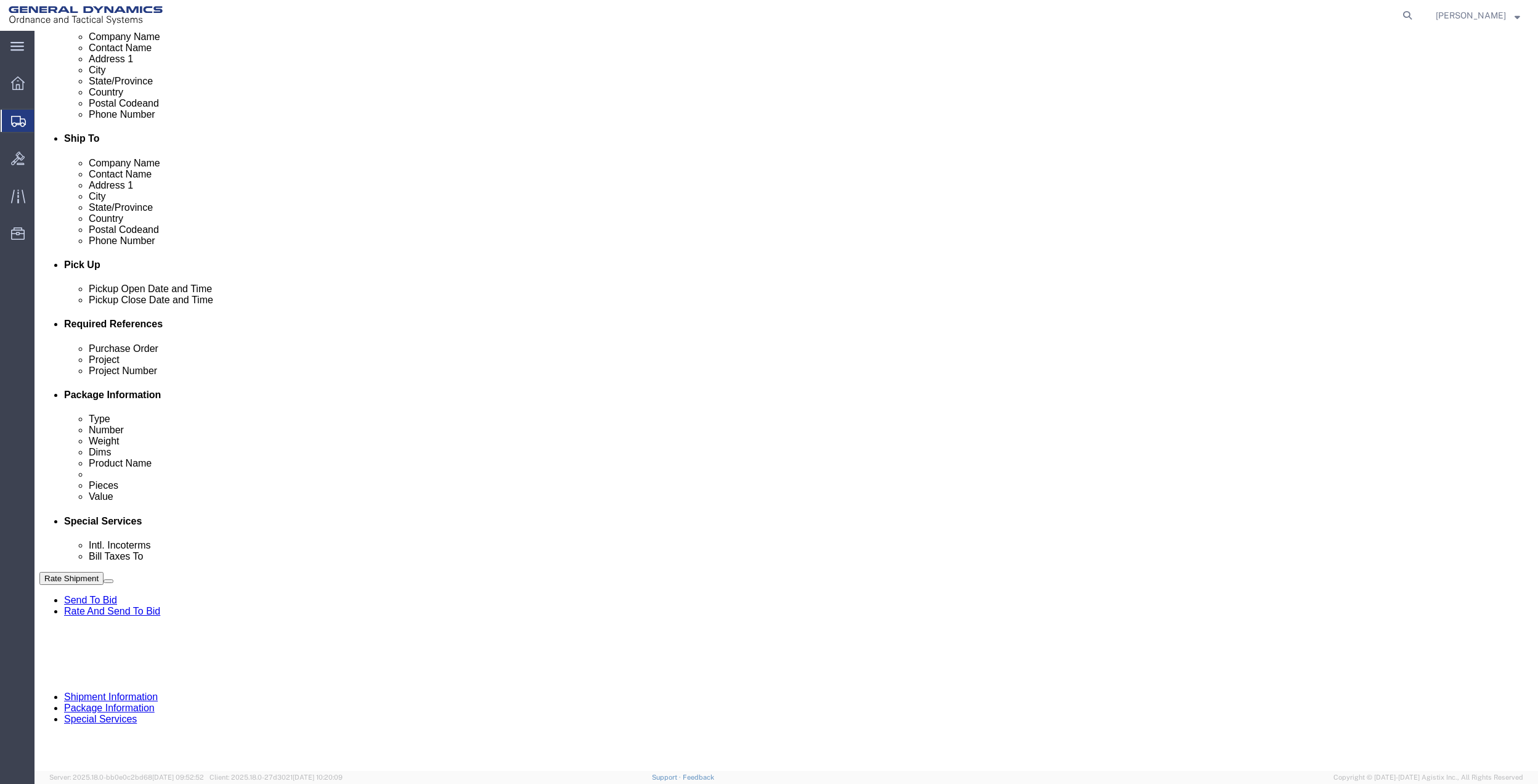
type input "[PHONE_NUMBER]"
click button "Add reference"
click input "text"
type input "10GAH"
click input "text"
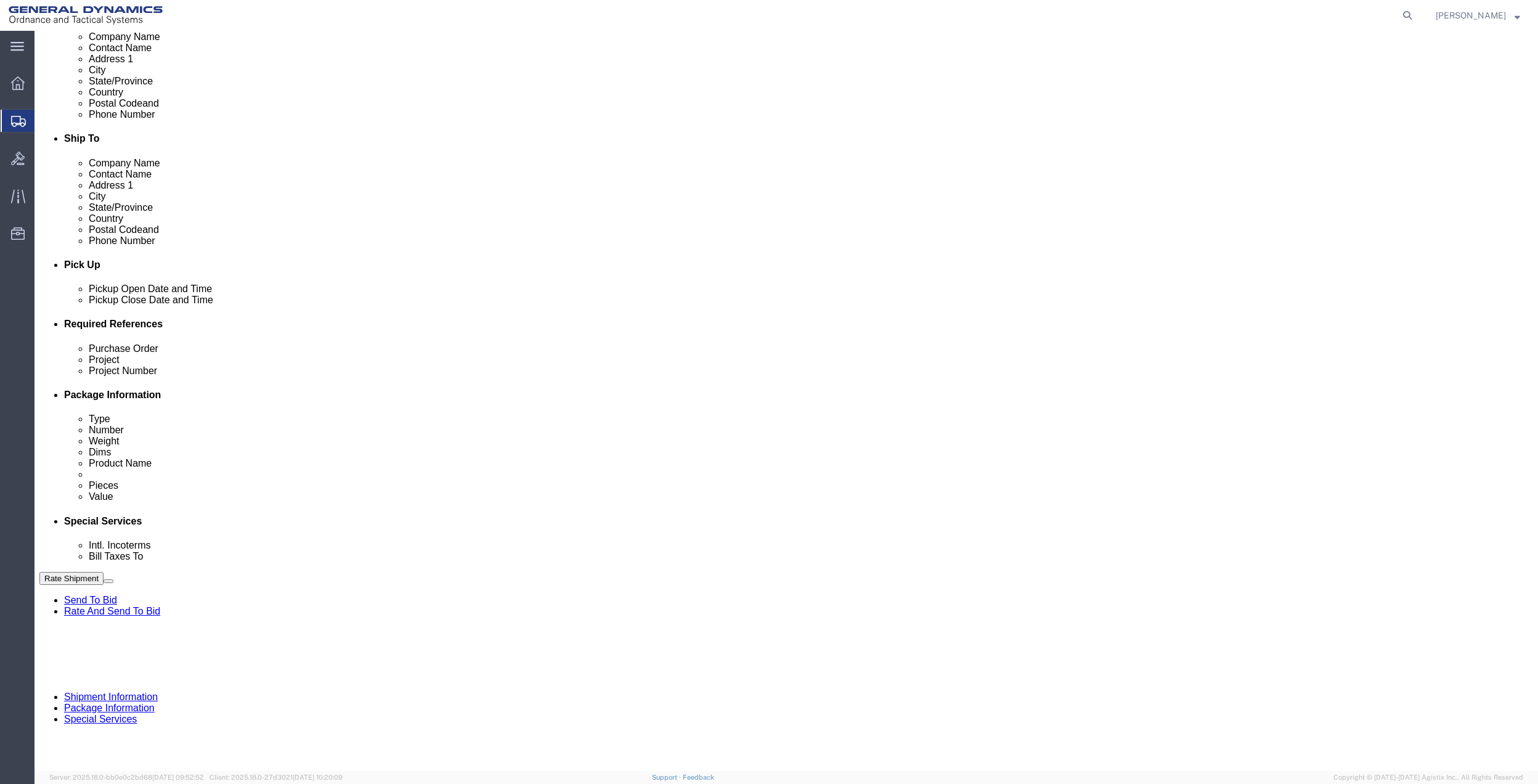
paste input "10GAH"
type input "10GAH"
drag, startPoint x: 283, startPoint y: 448, endPoint x: 270, endPoint y: 453, distance: 13.9
click div "Purchase Order"
drag, startPoint x: 266, startPoint y: 438, endPoint x: 252, endPoint y: 450, distance: 18.4
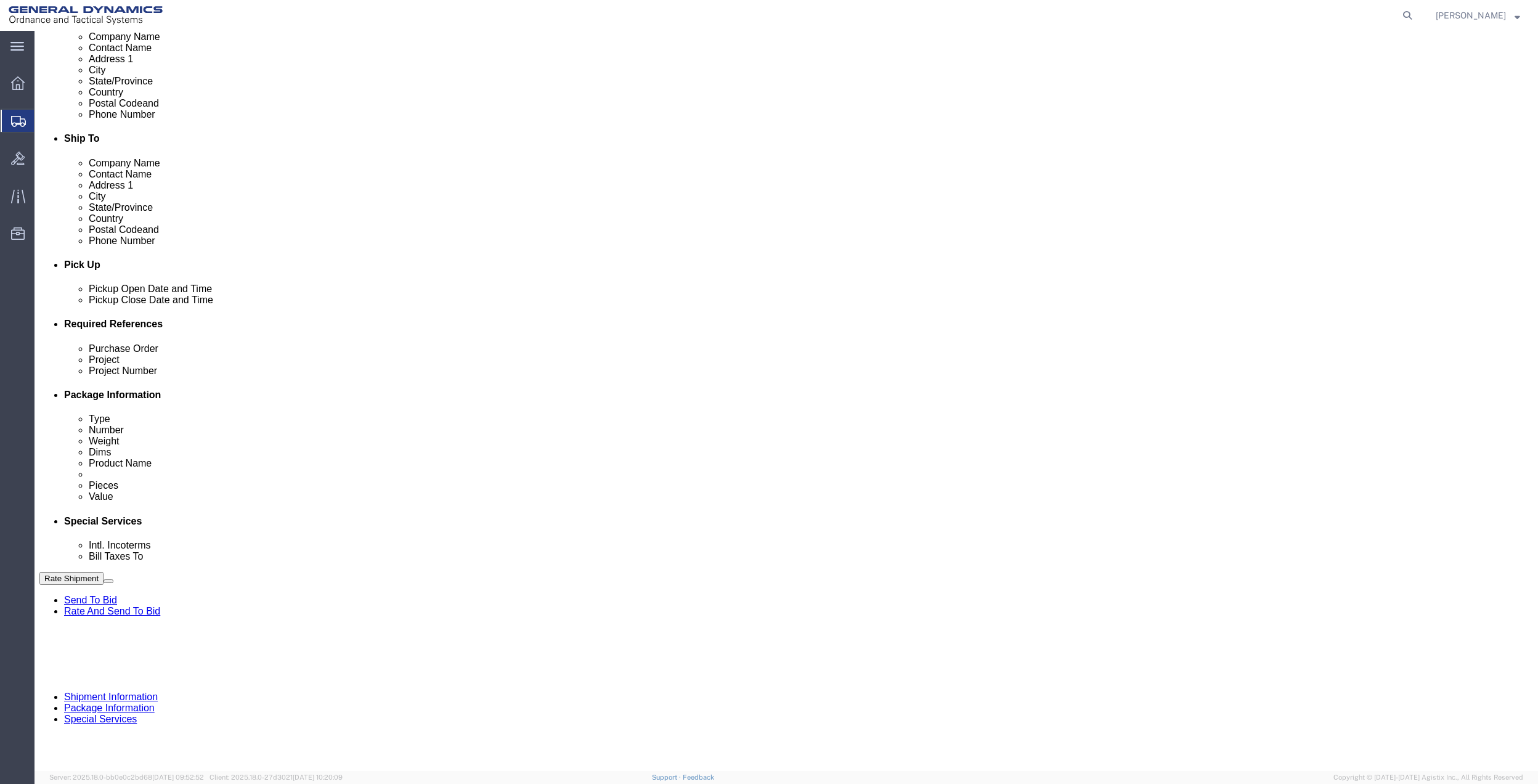
click input "text"
paste input "10GAH"
type input "10GAH"
click input "text"
paste input "10GAH"
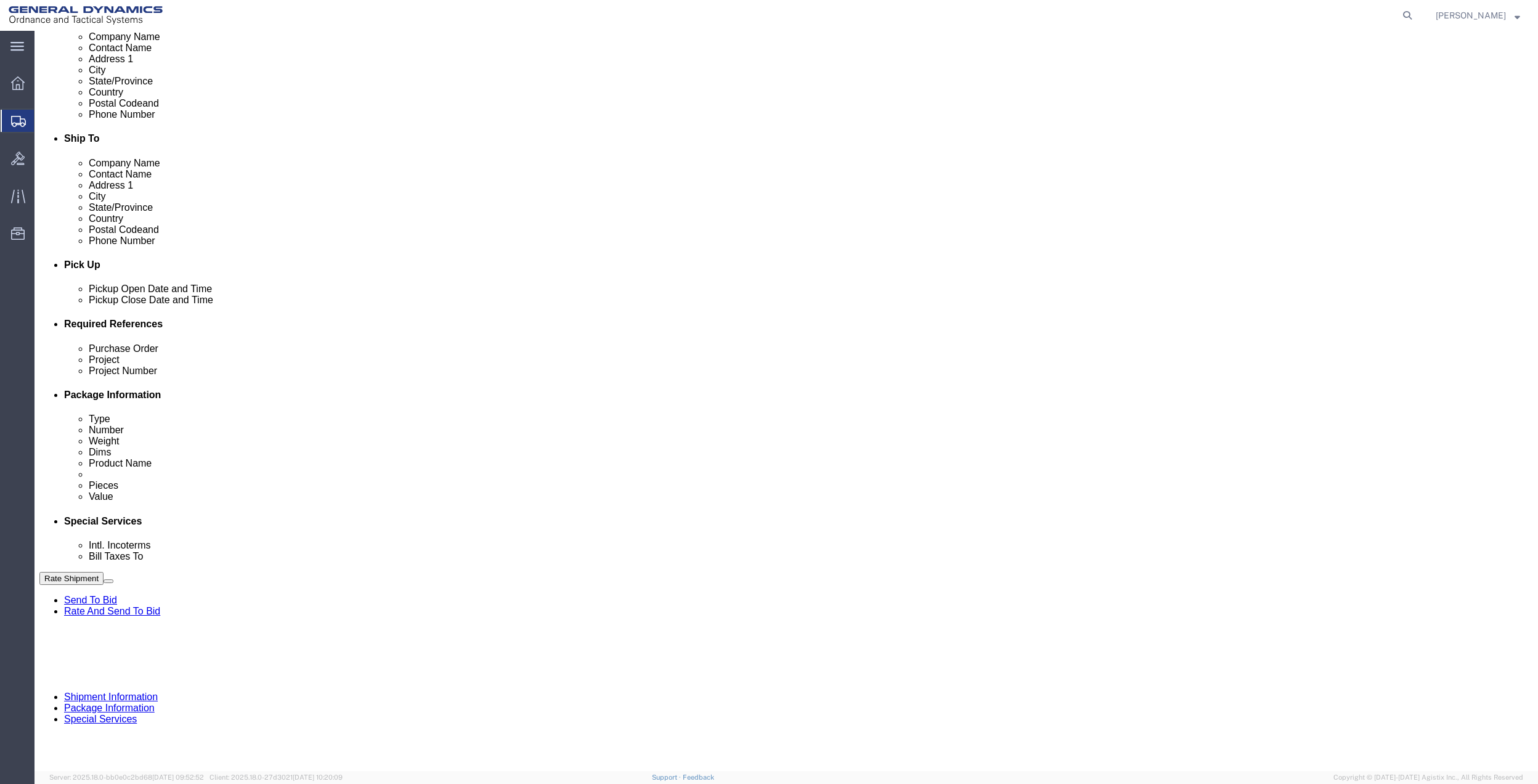
type input "10GAH"
drag, startPoint x: 173, startPoint y: 458, endPoint x: 166, endPoint y: 455, distance: 7.6
click select "Select Account Type Activity ID Airline Appointment Number ASN Batch Request # …"
select select "DEPT"
click select "Select Account Type Activity ID Airline Appointment Number ASN Batch Request # …"
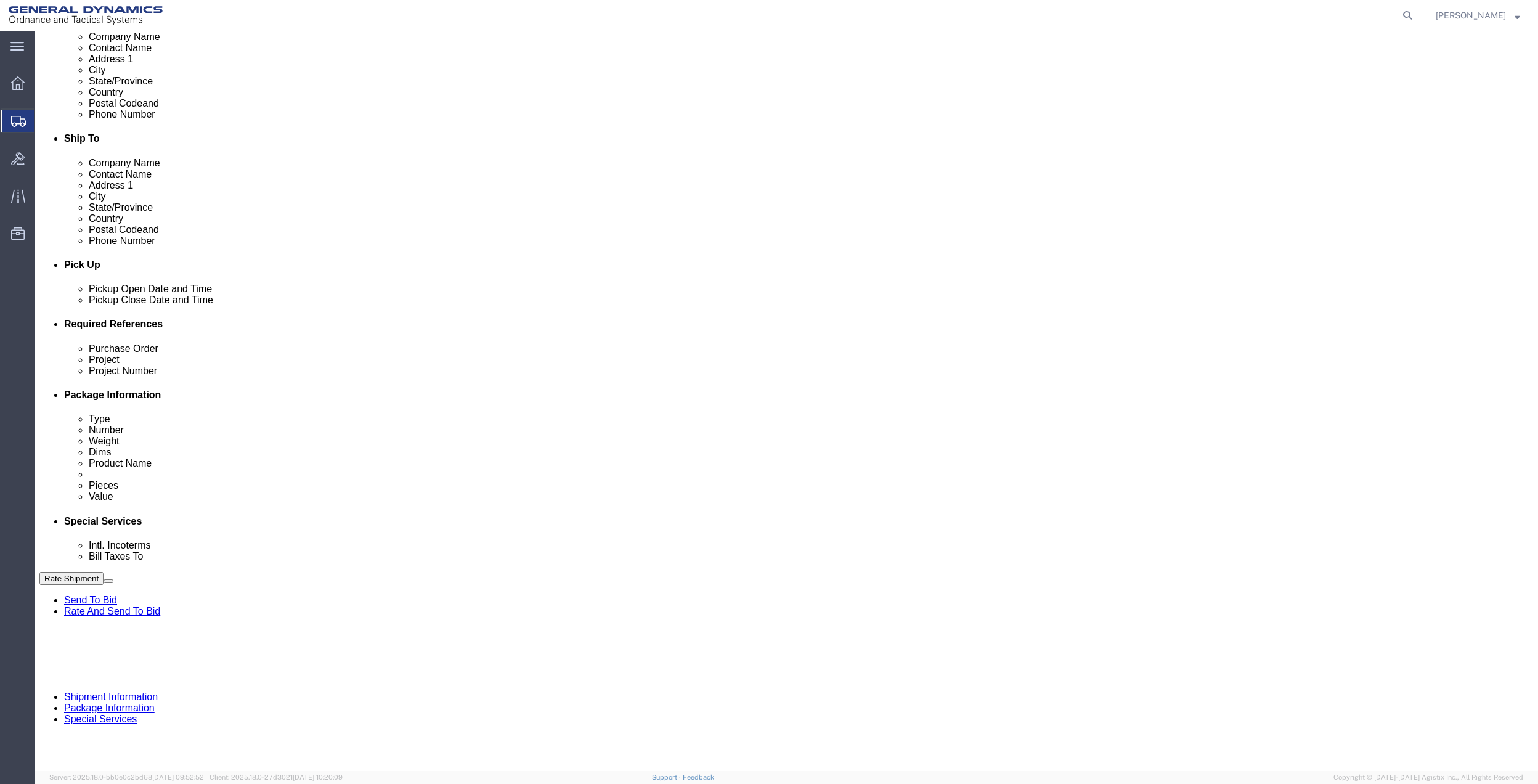
click icon
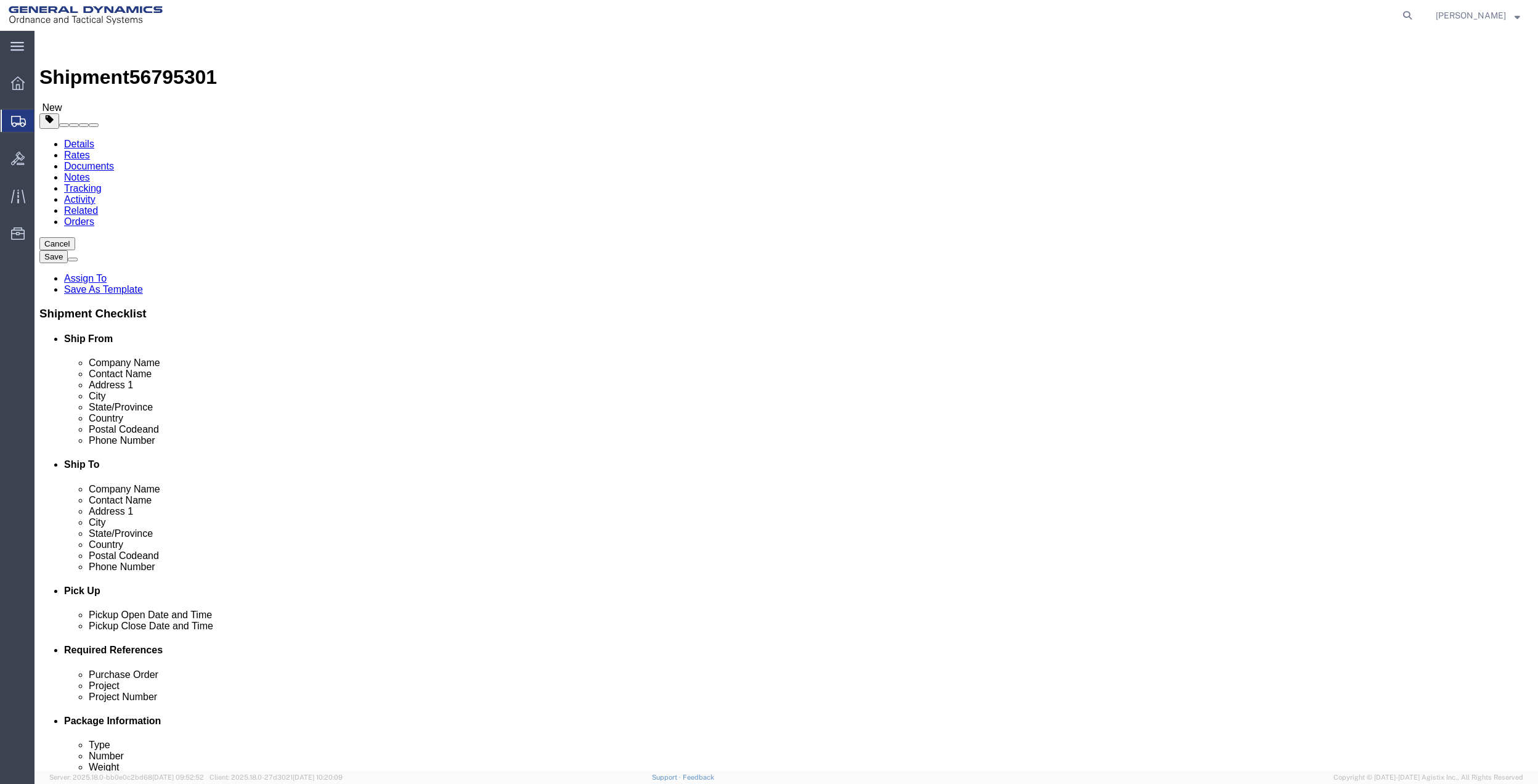
click select "Select Bale(s) Basket(s) Bolt(s) Bottle(s) Buckets Bulk Bundle(s) Can(s) Cardbo…"
select select "PAK"
click select "Select Bale(s) Basket(s) Bolt(s) Bottle(s) Buckets Bulk Bundle(s) Can(s) Cardbo…"
type input "10.25"
type input "12.75"
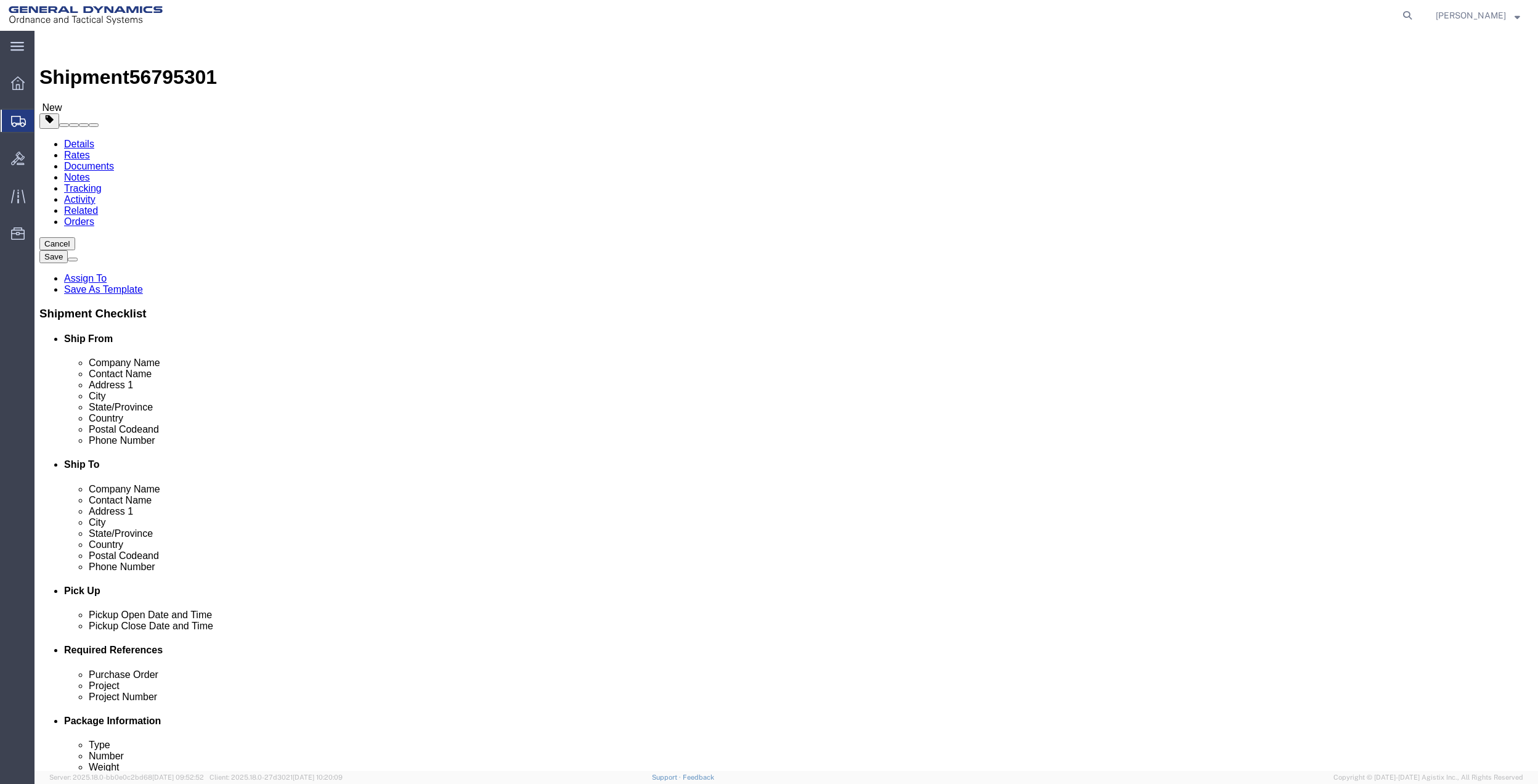
type input "1.00"
click input "0.00"
type input "3.5"
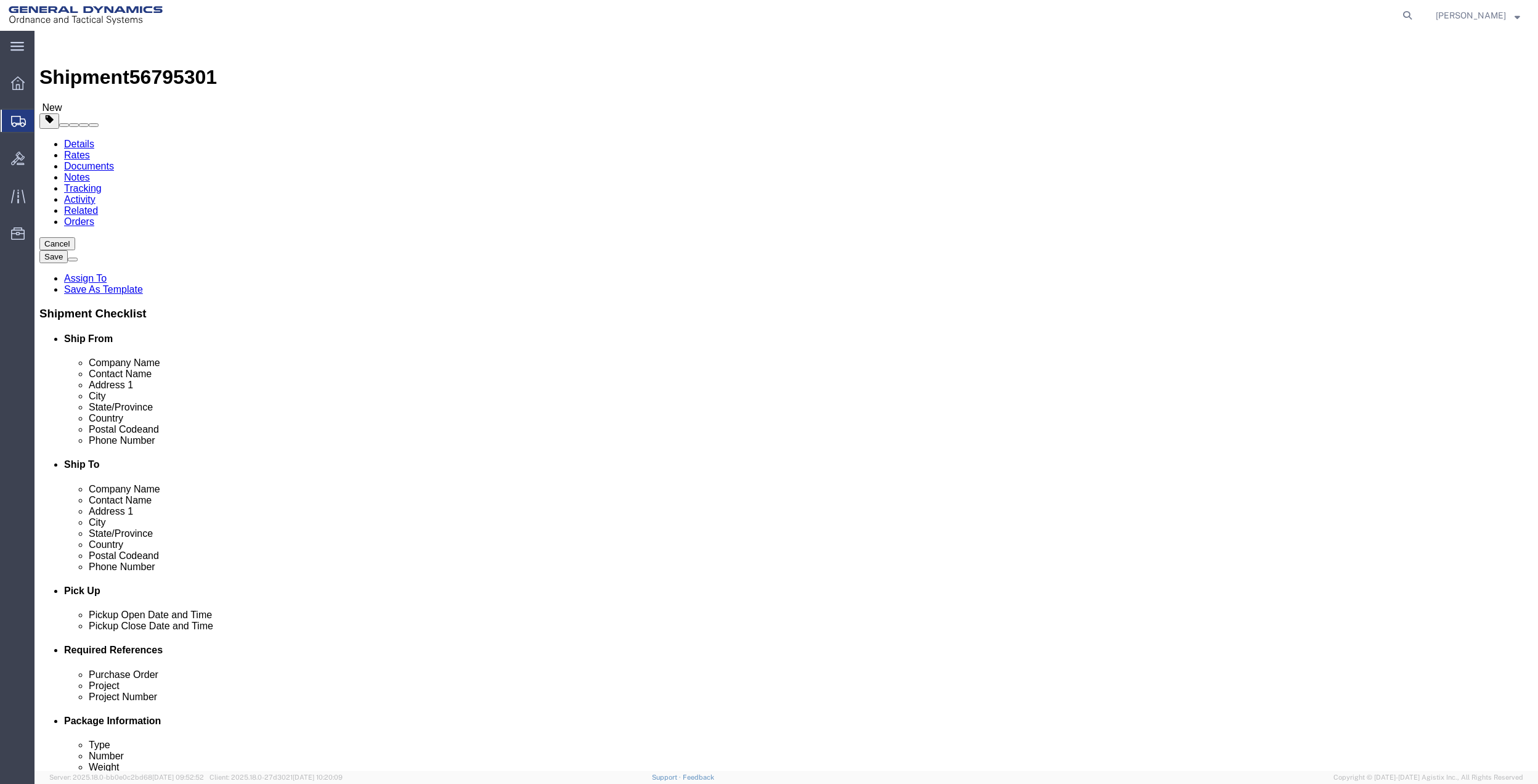
click link "Add Content"
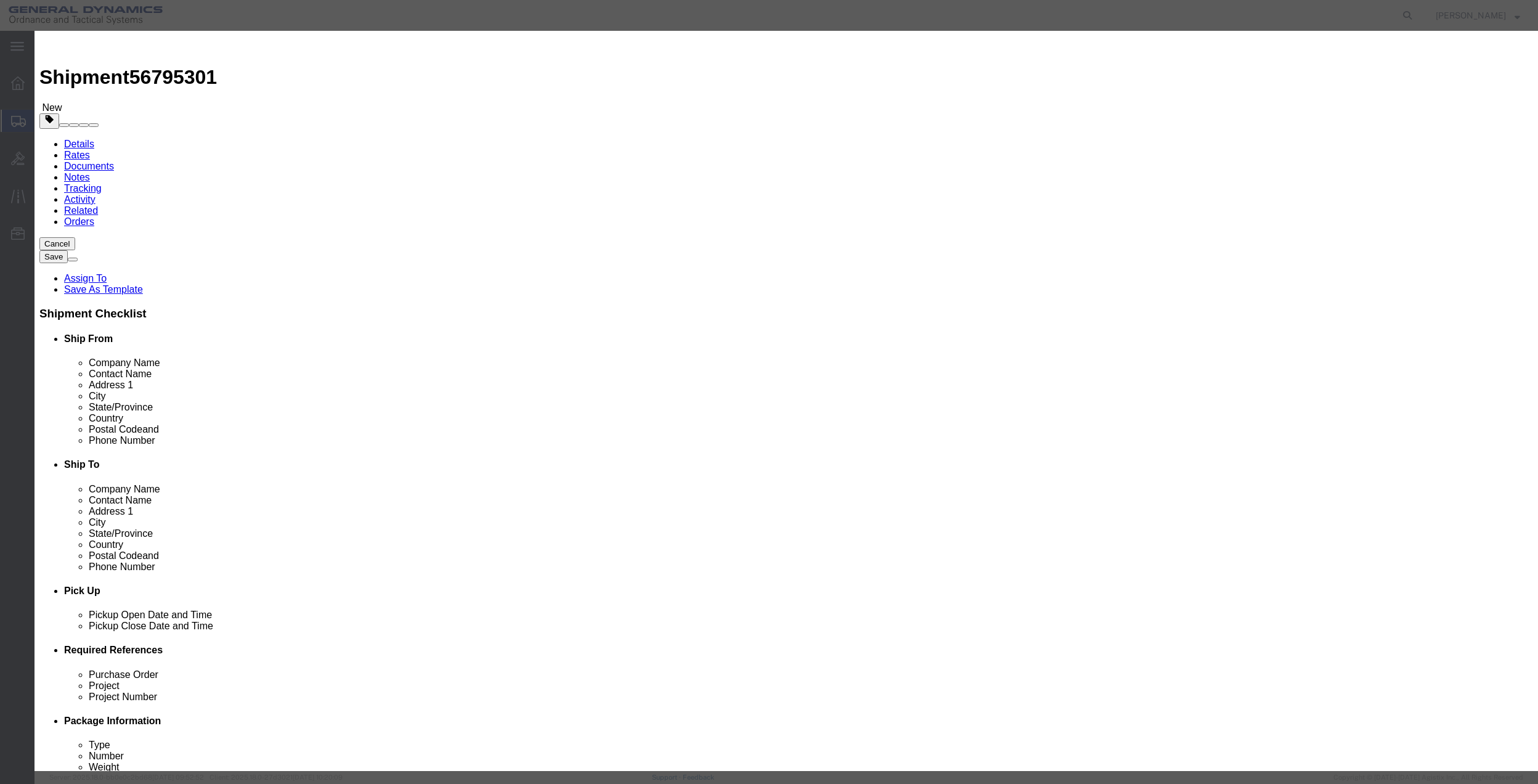
click input "text"
type input "MISC"
type input "100"
select select "US"
click input "0"
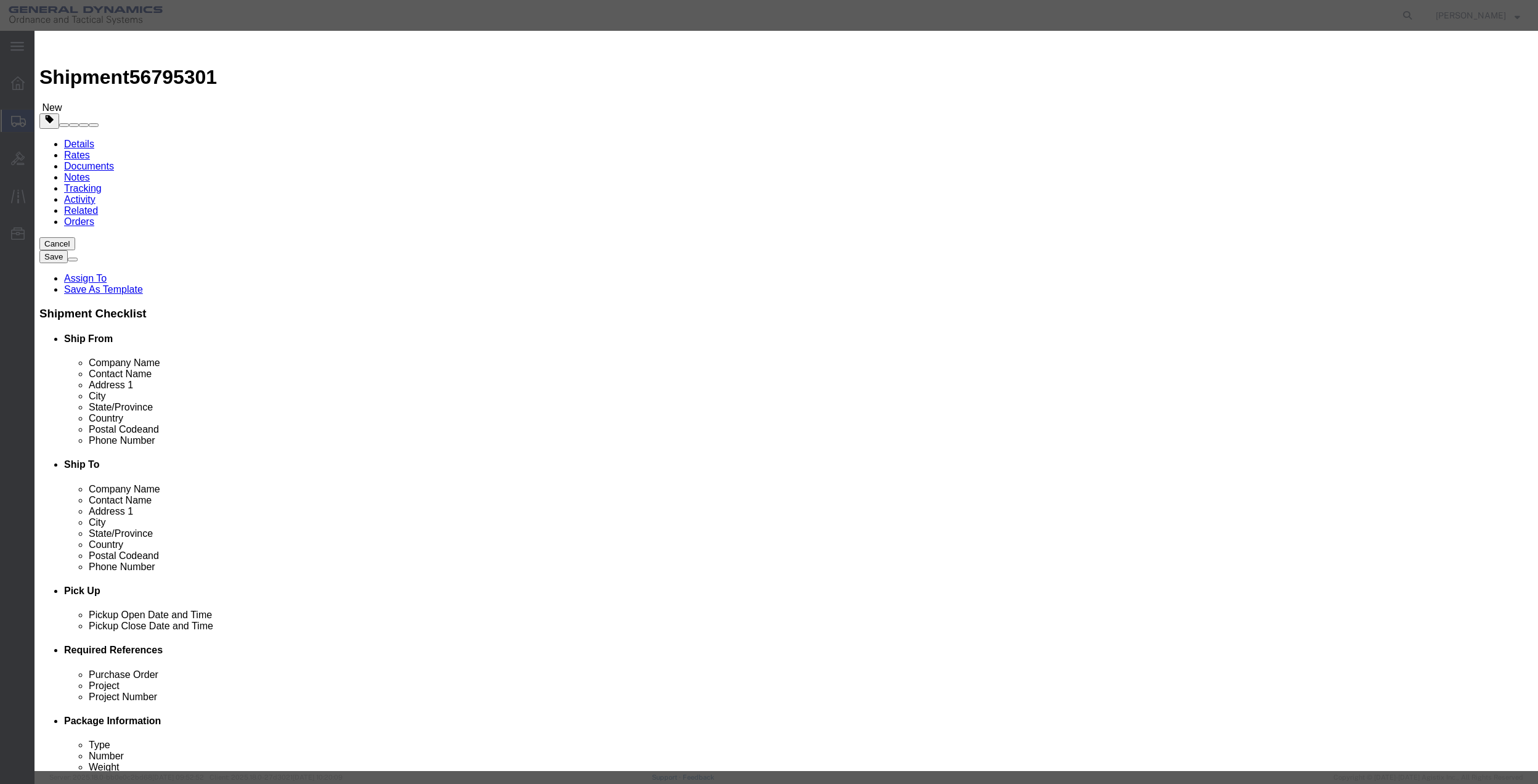
type input "01"
click select "Select 50 55 60 65 70 85 92.5 100 125 175 250 300 400"
select select "70"
click select "Select 50 55 60 65 70 85 92.5 100 125 175 250 300 400"
click button "Save & Close"
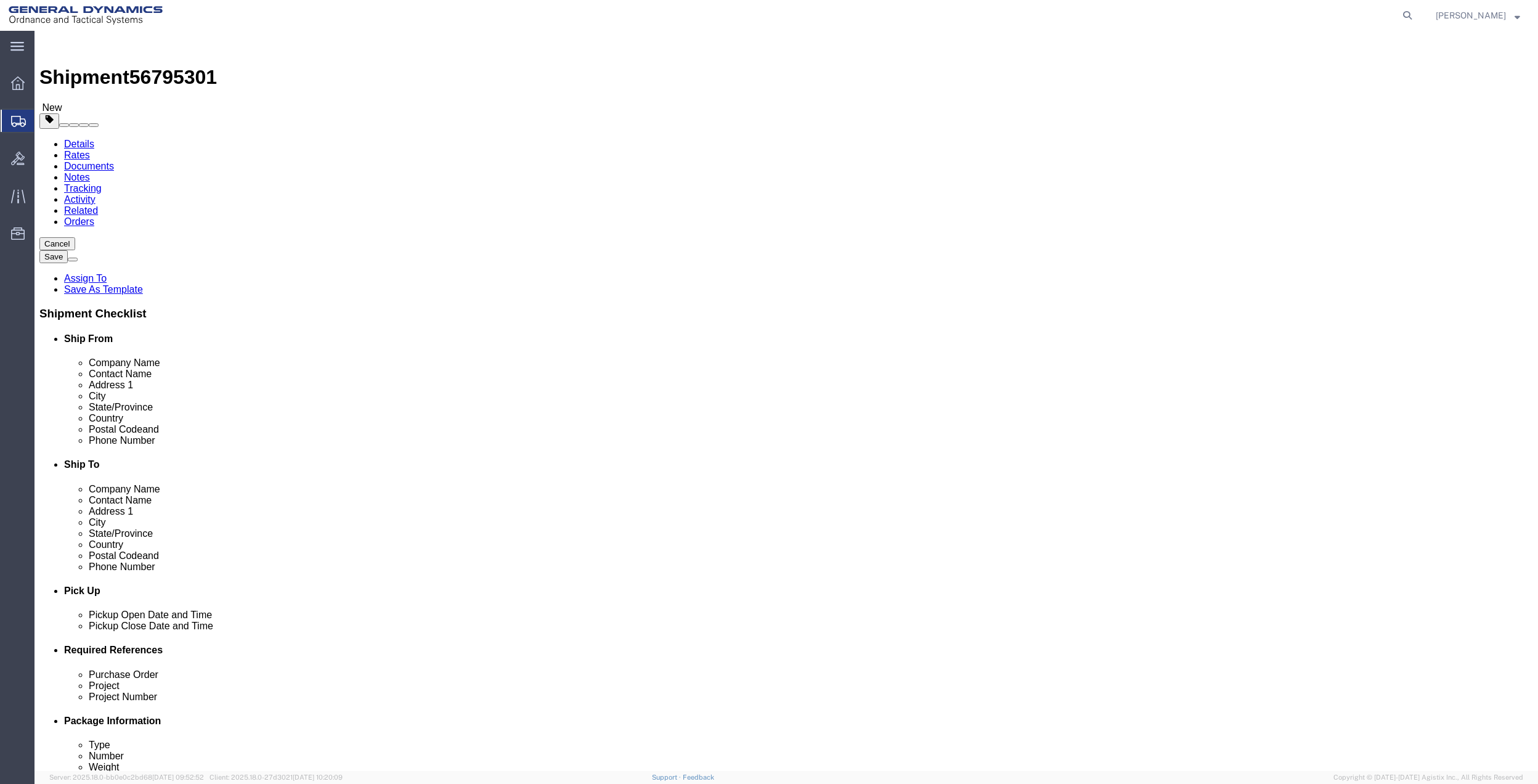
click link "Special Services"
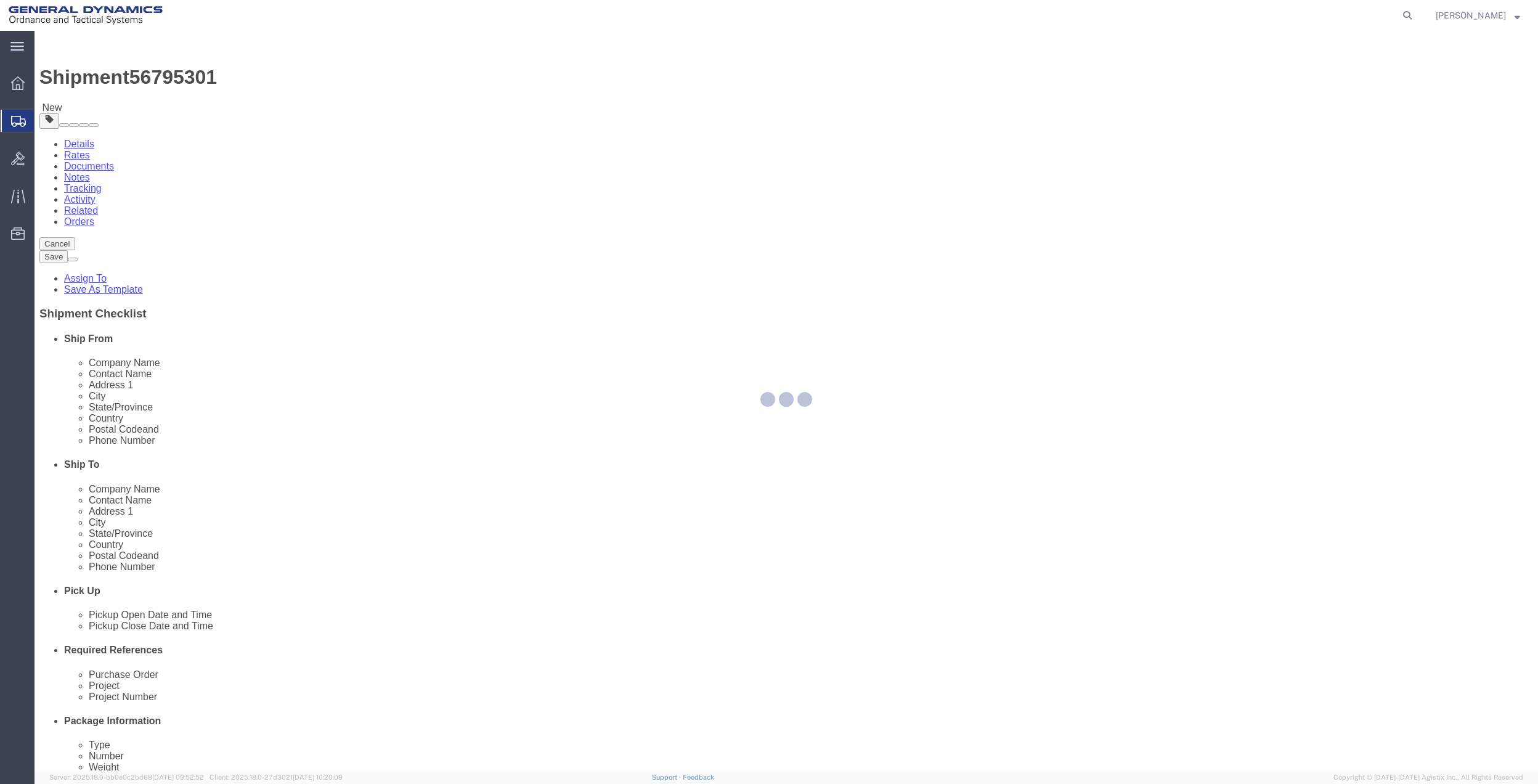
select select
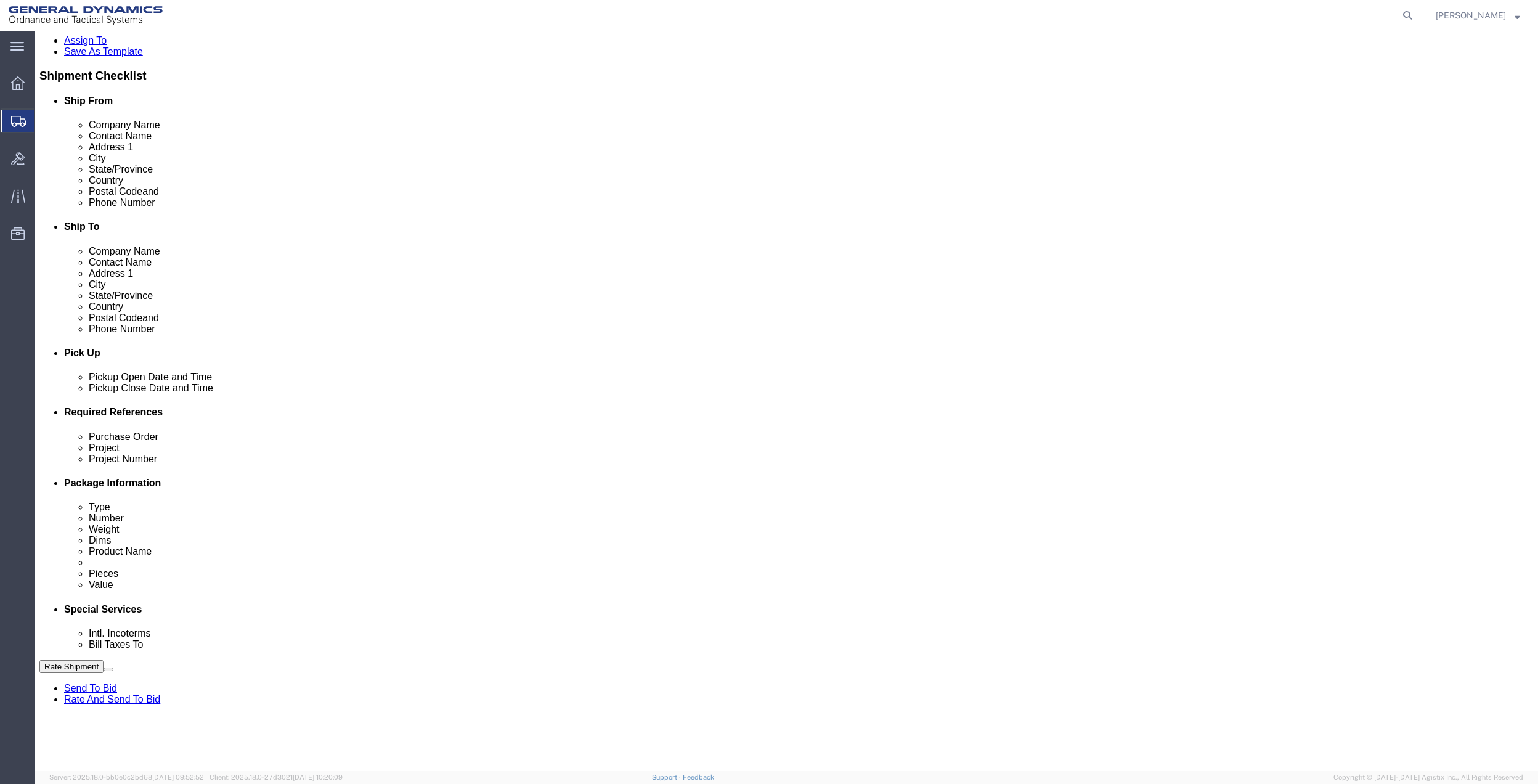
scroll to position [246, 0]
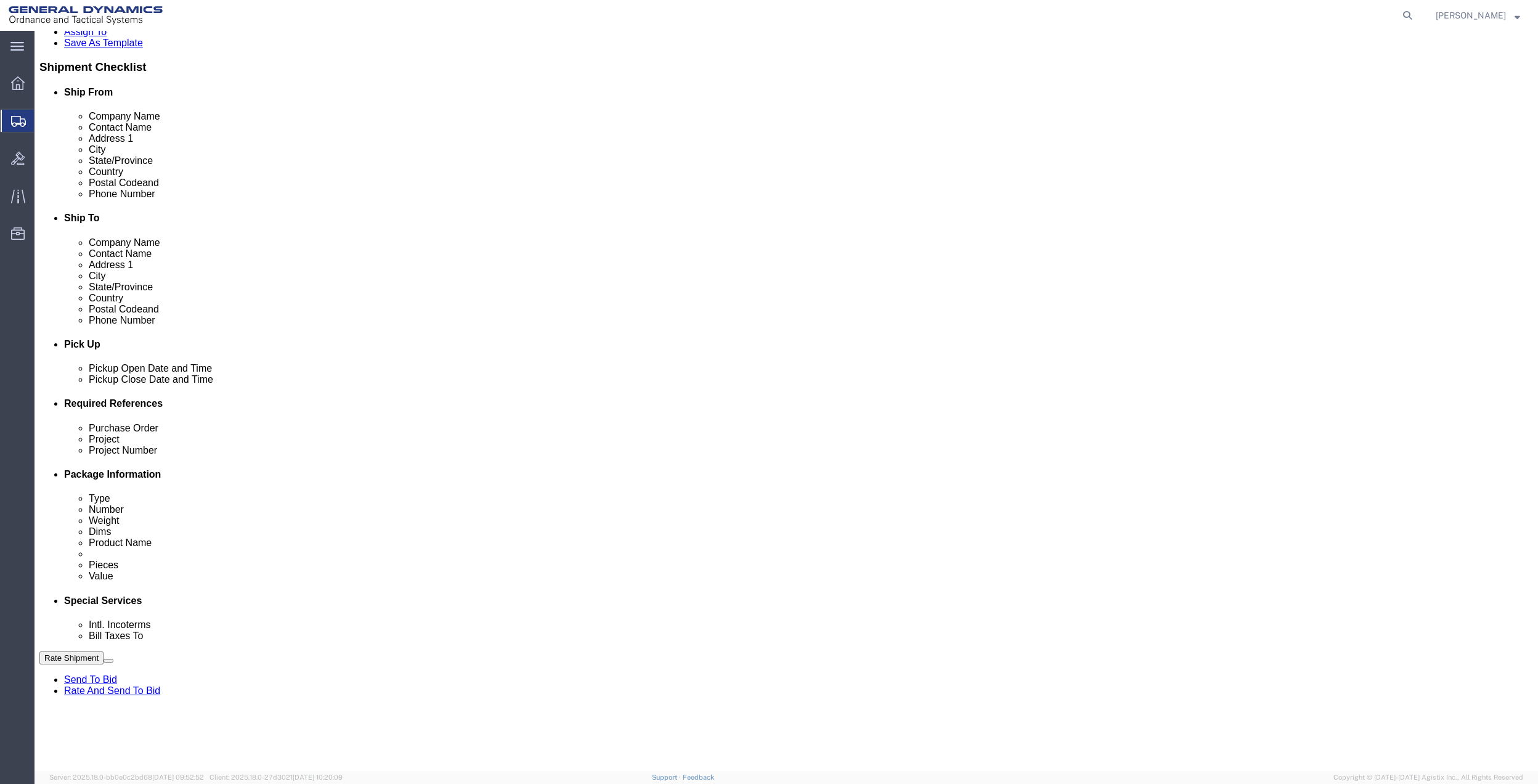
drag, startPoint x: 320, startPoint y: 467, endPoint x: 314, endPoint y: 481, distance: 15.2
click select "Select Buyer Cost Center Department Operations Number Order Number Sales Person"
drag, startPoint x: 306, startPoint y: 463, endPoint x: 304, endPoint y: 479, distance: 16.1
click select "Select Buyer Cost Center Department Operations Number Order Number Sales Person"
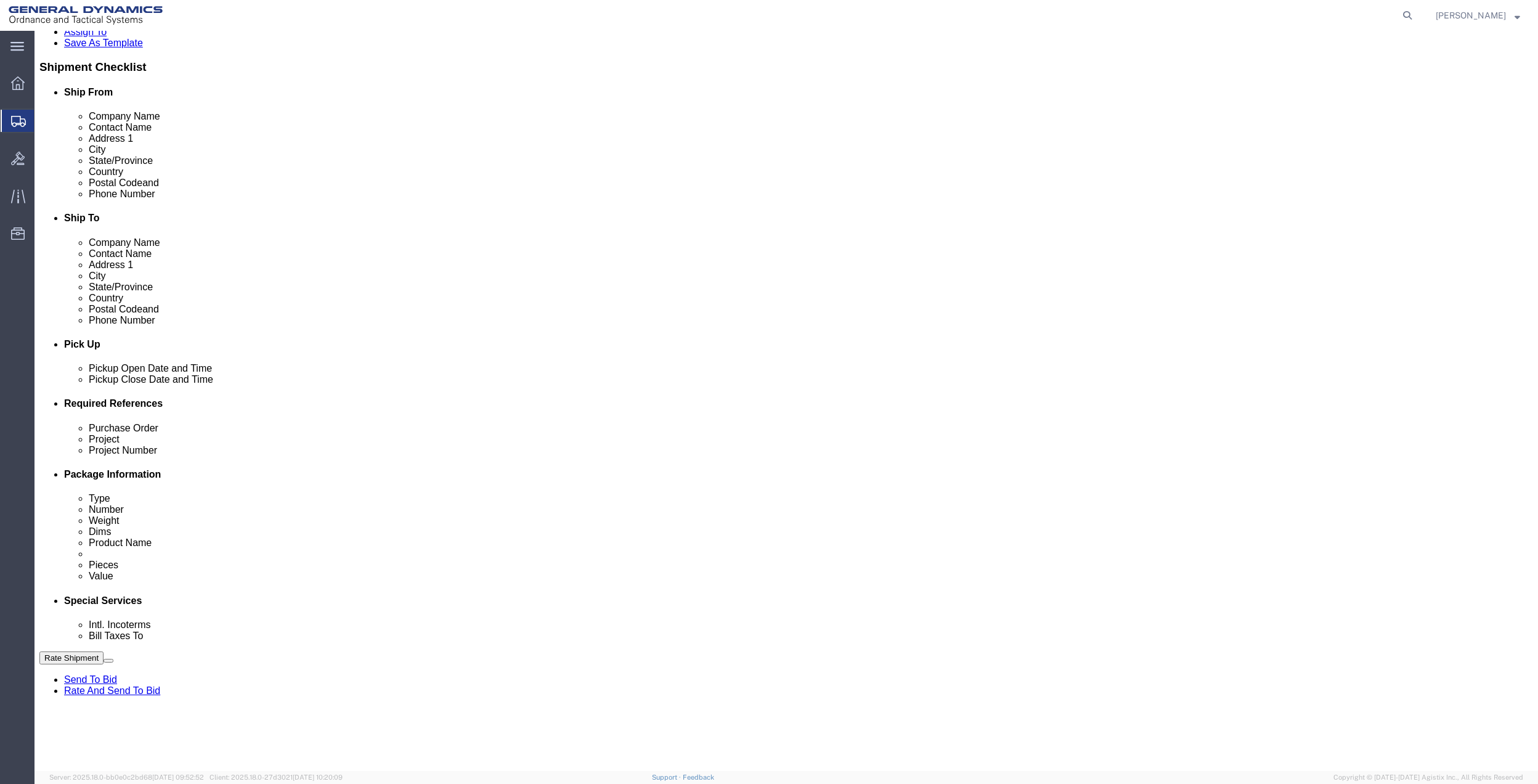
drag, startPoint x: 396, startPoint y: 468, endPoint x: 382, endPoint y: 478, distance: 17.2
click select "Select Buyer Cost Center Department Operations Number Order Number Sales Person"
select select "DEPARTMENT"
click select "Select Buyer Cost Center Department Operations Number Order Number Sales Person"
drag, startPoint x: 551, startPoint y: 470, endPoint x: 555, endPoint y: 455, distance: 15.5
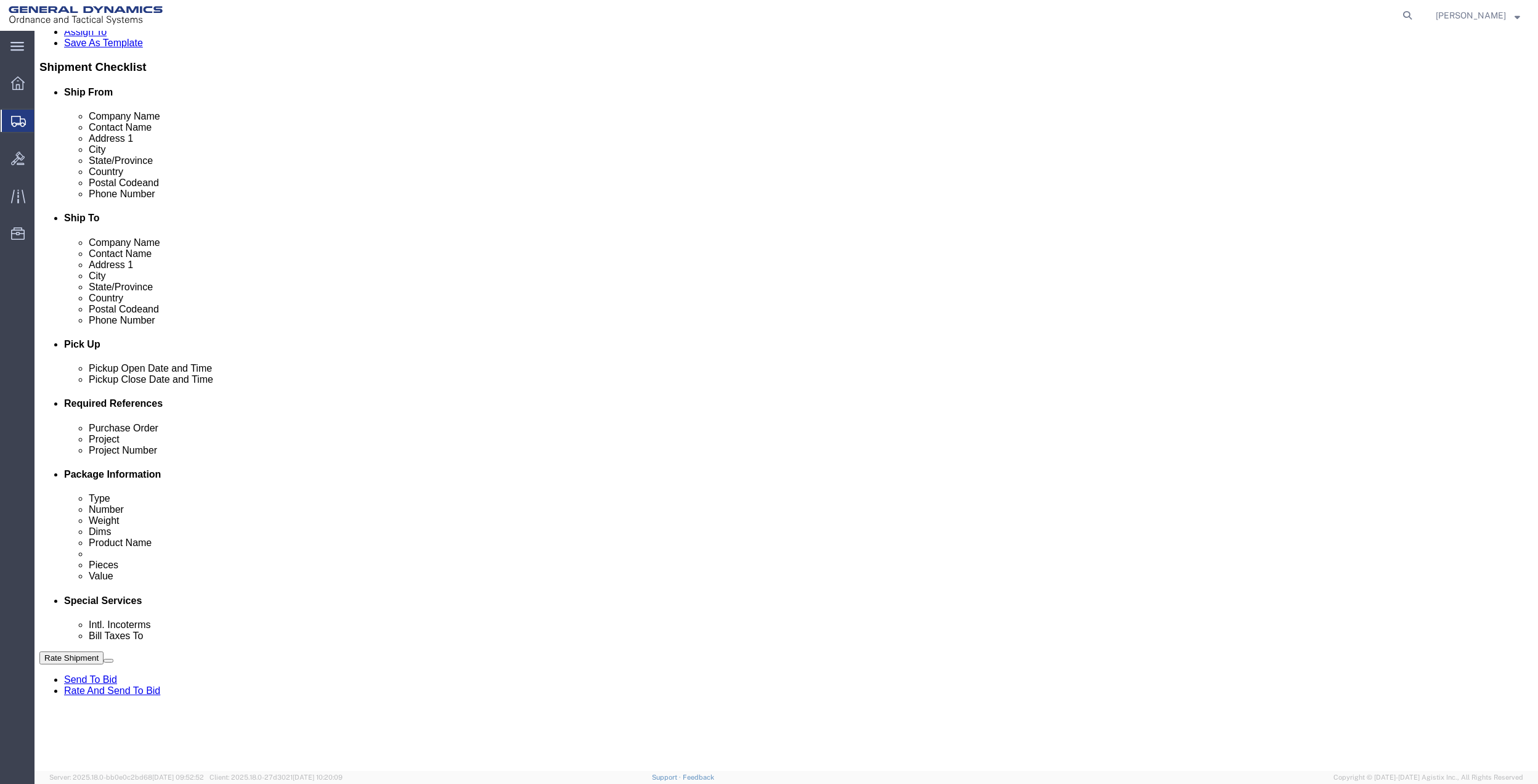
click select "Select [GEOGRAPHIC_DATA] [GEOGRAPHIC_DATA] [GEOGRAPHIC_DATA] [GEOGRAPHIC_DATA] …"
drag, startPoint x: 699, startPoint y: 467, endPoint x: 622, endPoint y: 473, distance: 77.2
click select "Select [GEOGRAPHIC_DATA] [GEOGRAPHIC_DATA] [GEOGRAPHIC_DATA] [GEOGRAPHIC_DATA] …"
select select "1763983"
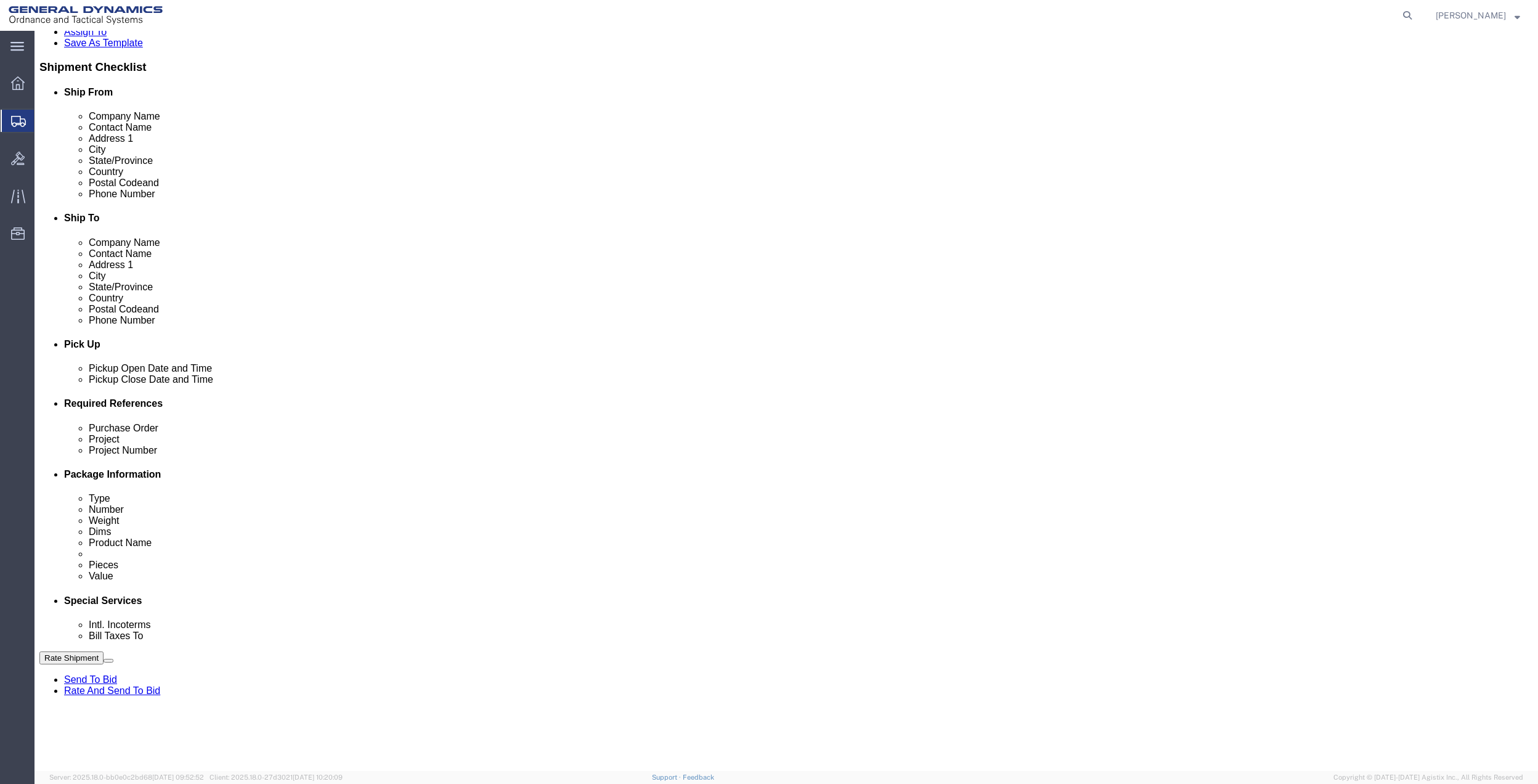
click select "Select [GEOGRAPHIC_DATA] [GEOGRAPHIC_DATA] [GEOGRAPHIC_DATA] [GEOGRAPHIC_DATA] …"
click select "Select 10AFM 10GAG 10GAH 10GFL 10GFO 10GIE 10GIS 30MABS St [PERSON_NAME] Program"
select select "214681"
click select "Select 10AFM 10GAG 10GAH 10GFL 10GFO 10GIE 10GIS 30MABS St [PERSON_NAME] Program"
click input "General Dynamics OTS % Data2Logistics"
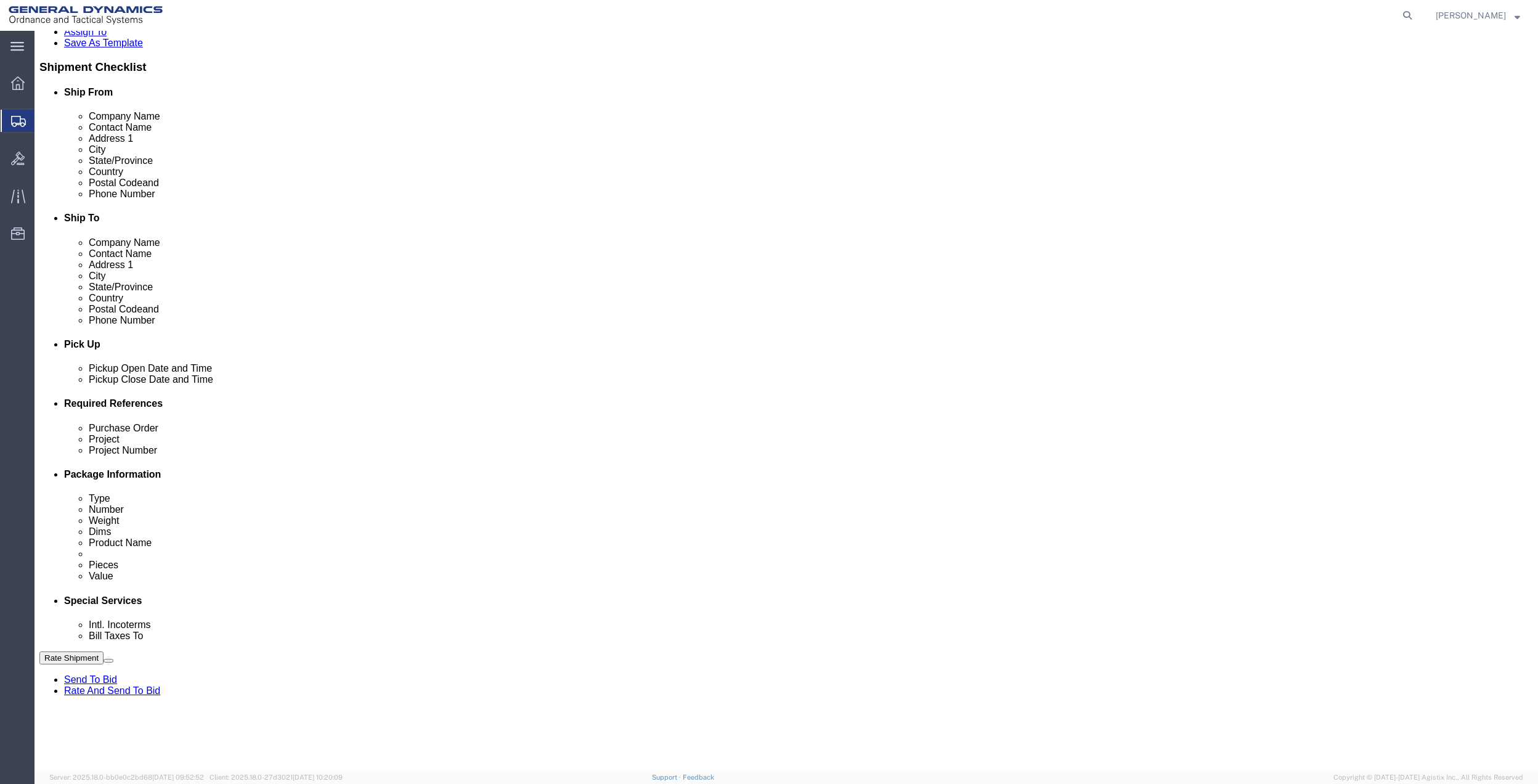
click input "General Dynamics OTS % Data2Logistics"
drag, startPoint x: 297, startPoint y: 709, endPoint x: 854, endPoint y: 664, distance: 558.8
click p "- GEDOTS %DATA 2 LOGISTICS - (GEDOTS %DATA 2 LOGISTICS) [GEOGRAPHIC_DATA][PERSO…"
type input "GEDOTS %DATA 2 LOGISTICS"
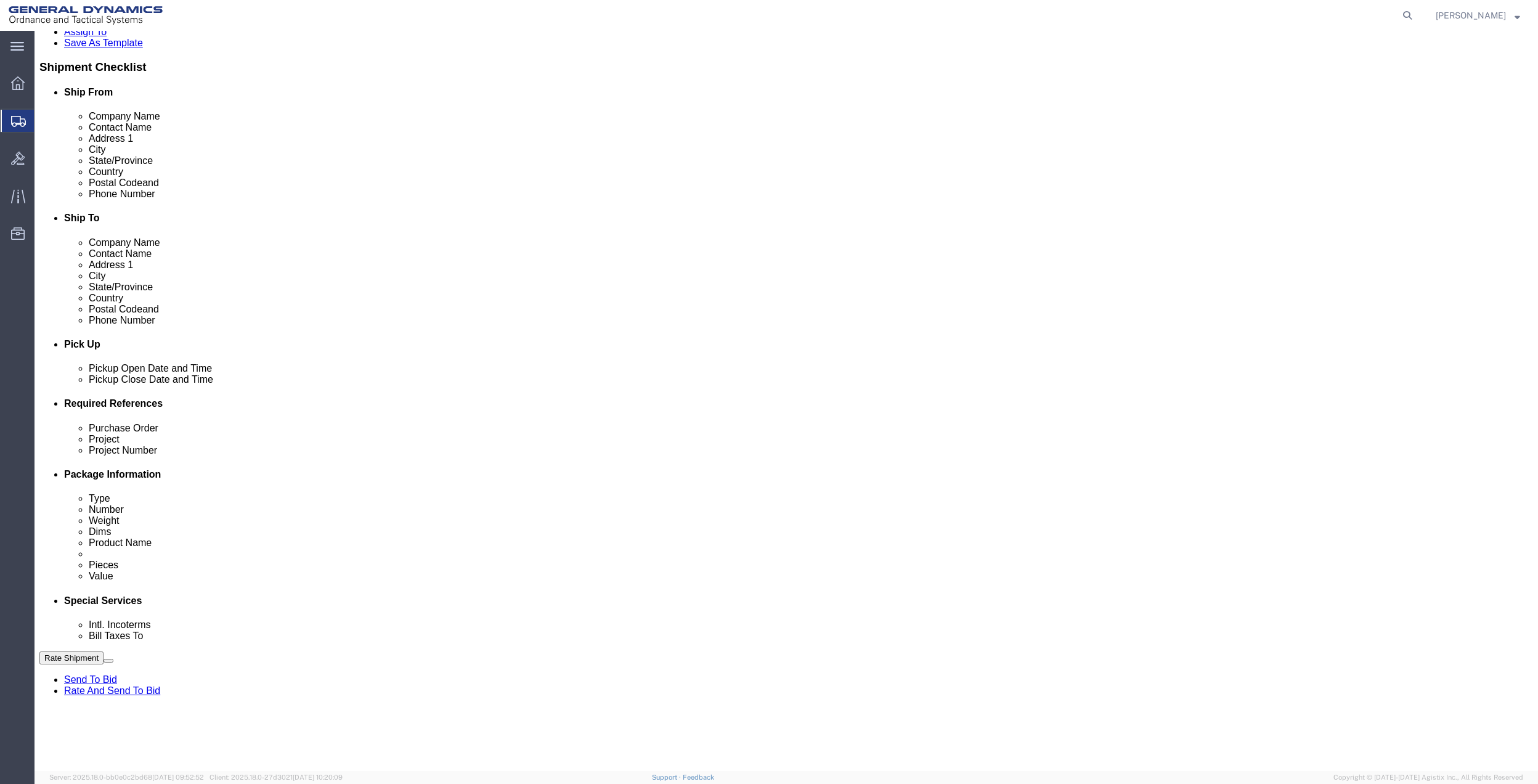
type input "PO BOX 61050"
type input "GEDOTS %DATA 2 LOGISTICS"
type input "FORT [PERSON_NAME]"
type input "33906"
select select "FL"
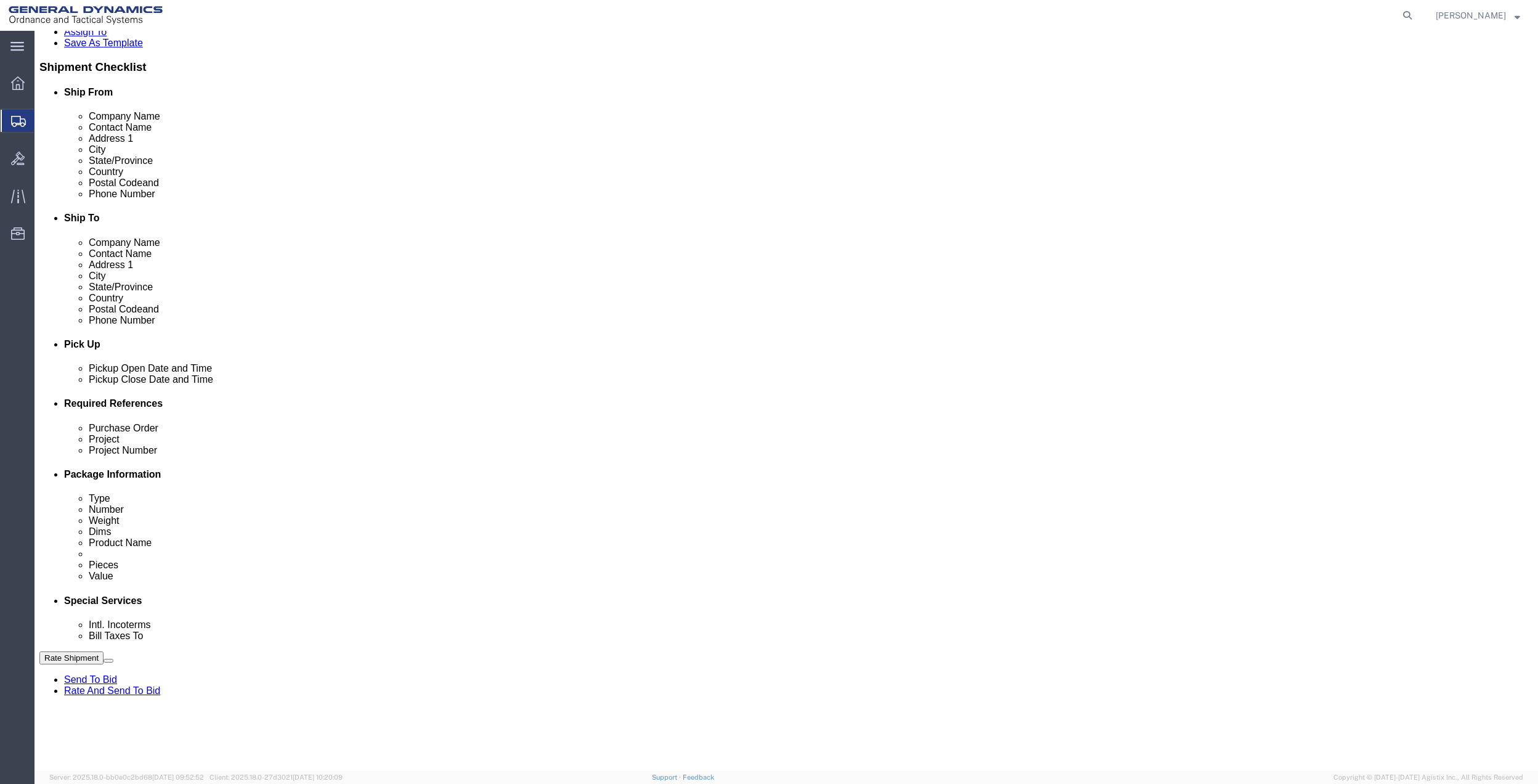
type input "GEDOTS %DATA 2 LOGISTICS"
click button "Rate Shipment"
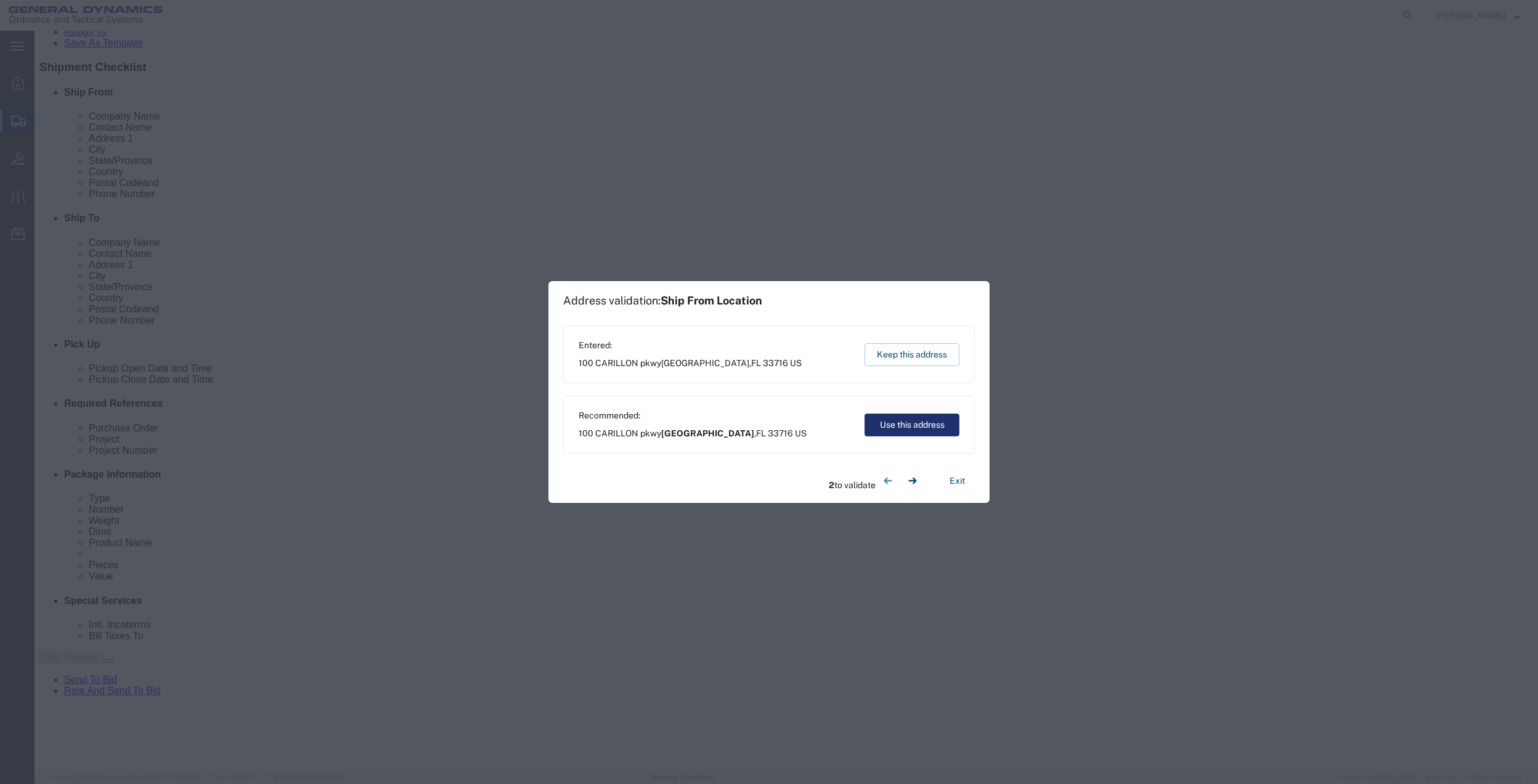
click at [914, 429] on button "Use this address" at bounding box center [912, 424] width 95 height 23
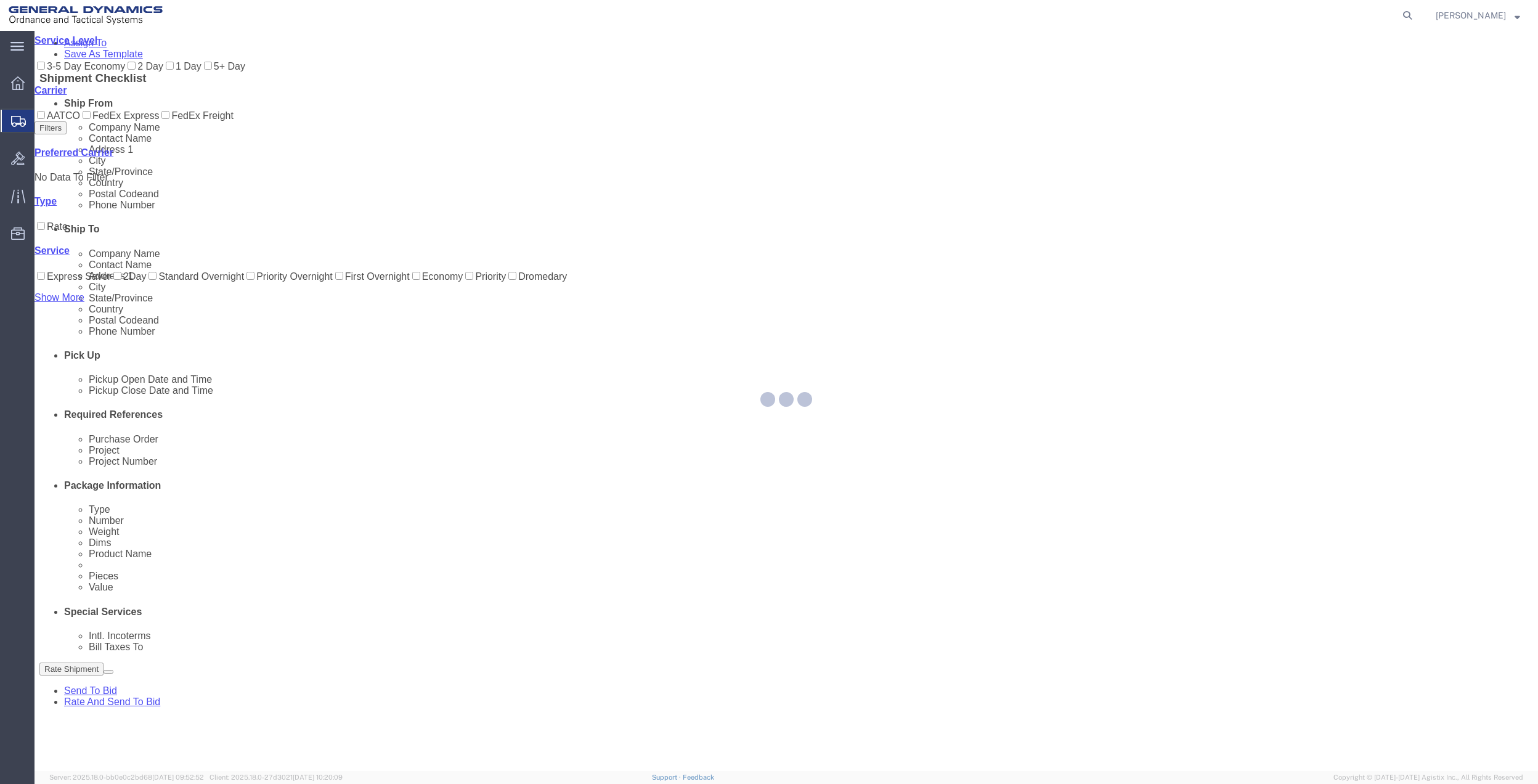
scroll to position [0, 0]
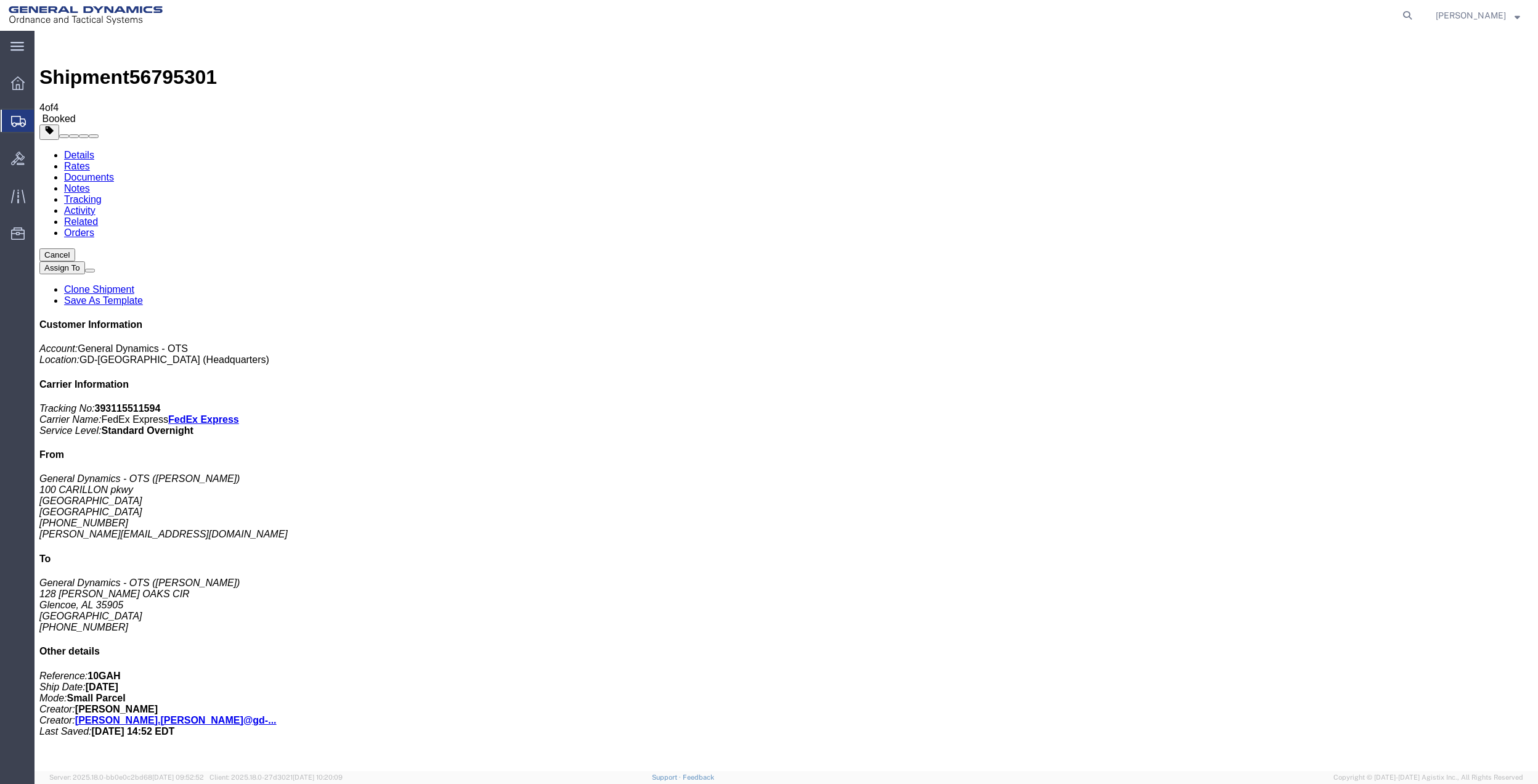
drag, startPoint x: 176, startPoint y: 242, endPoint x: 856, endPoint y: 292, distance: 681.8
